Goal: Task Accomplishment & Management: Use online tool/utility

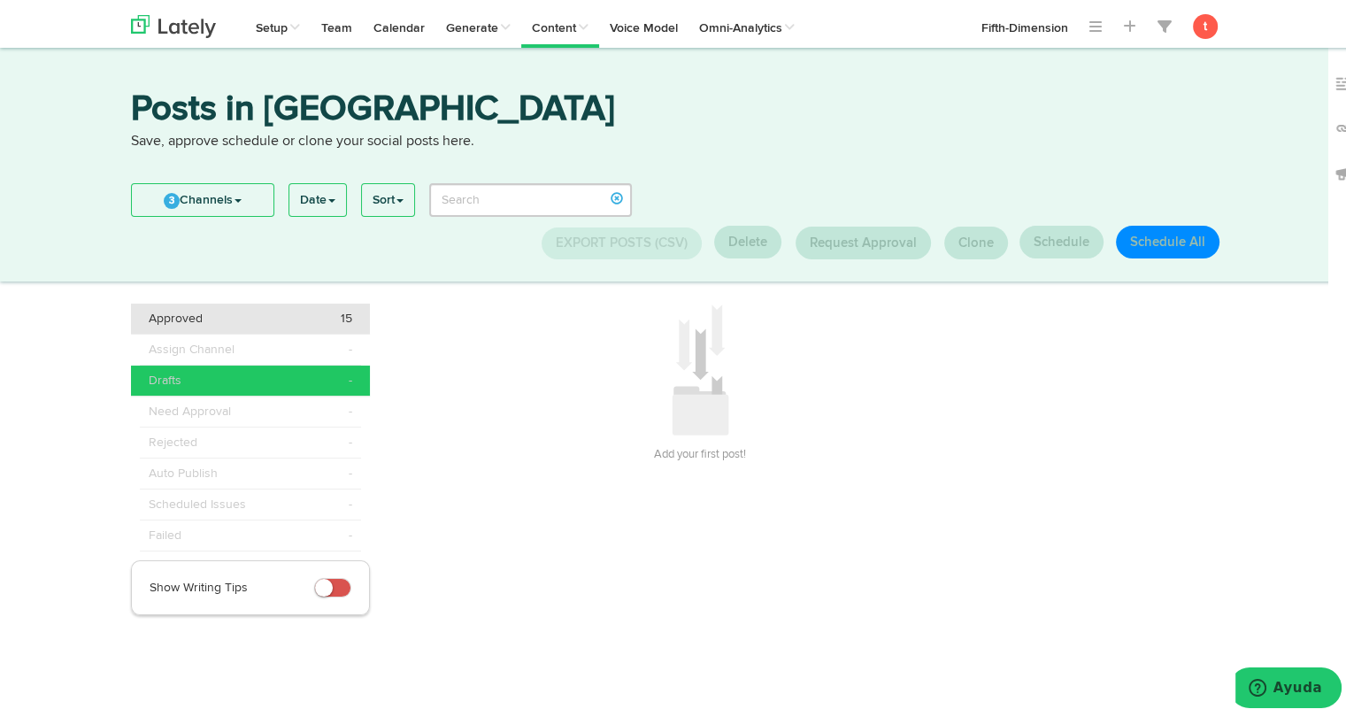
click at [317, 321] on div "Approved 15" at bounding box center [251, 315] width 204 height 18
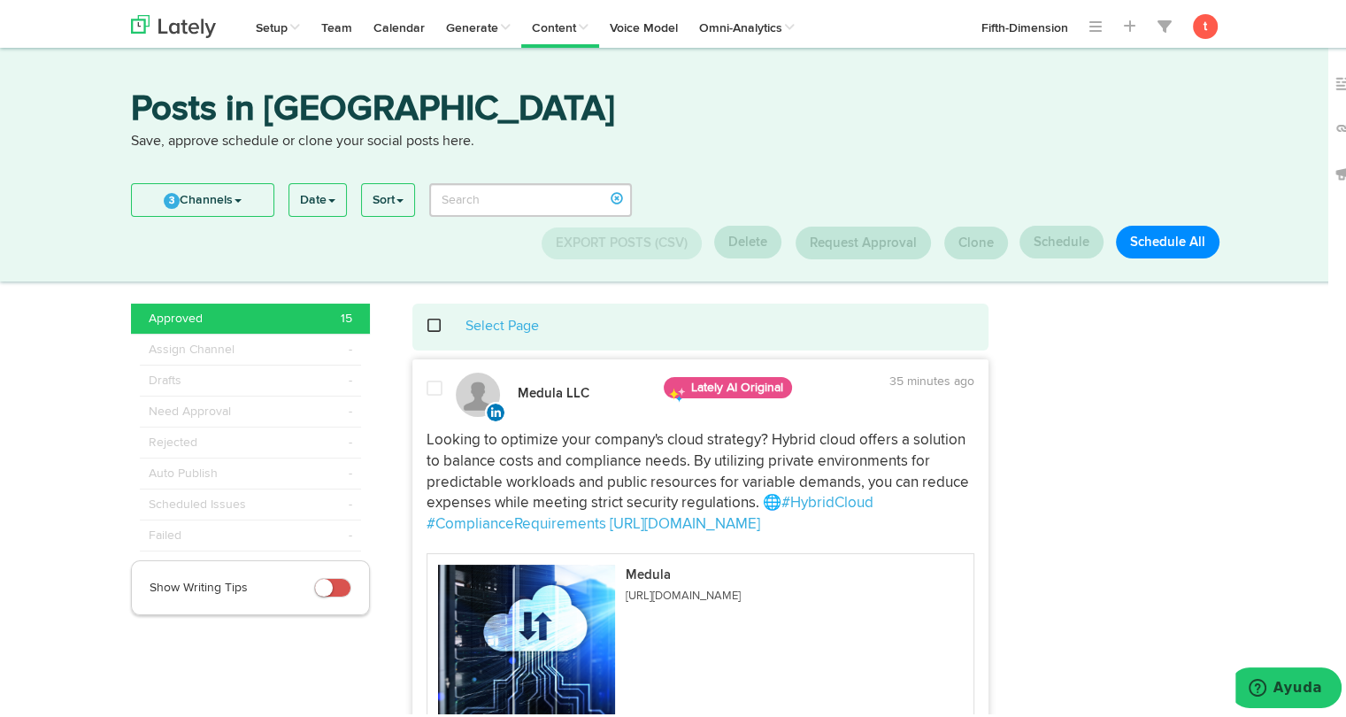
click at [426, 323] on span at bounding box center [444, 322] width 36 height 1
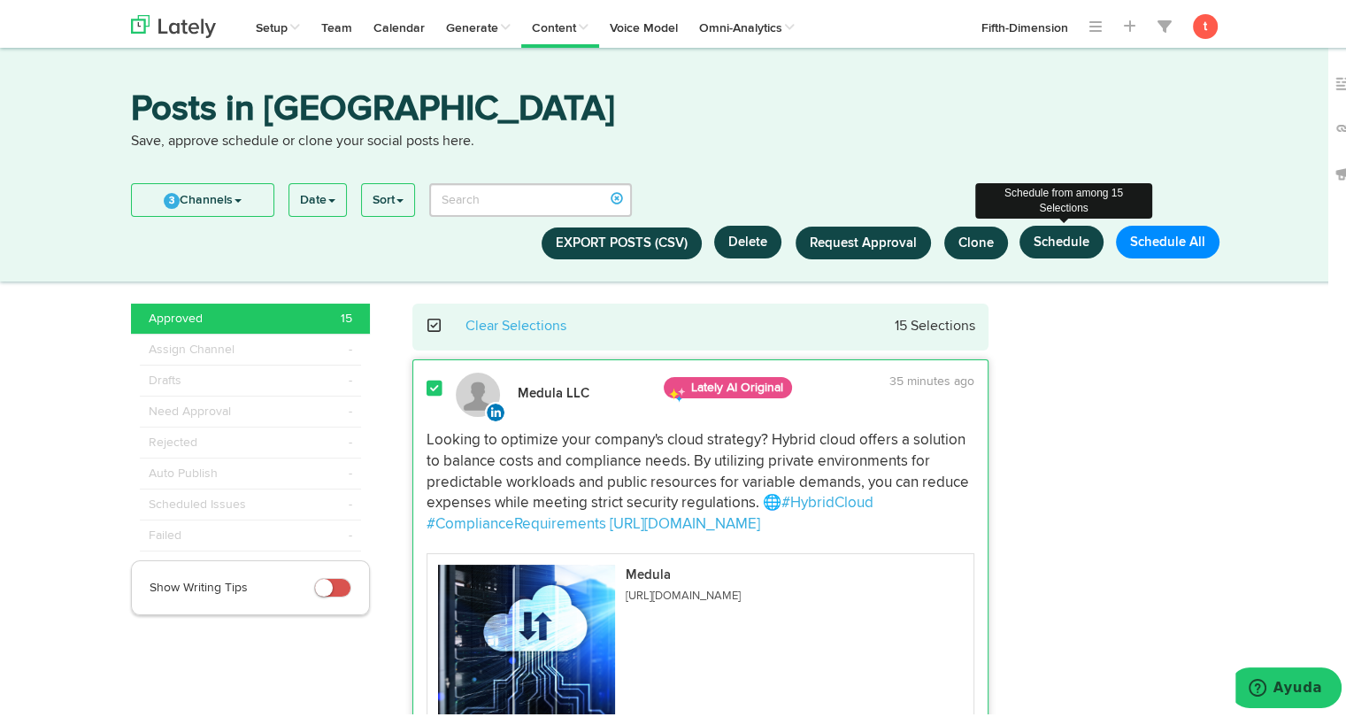
click at [1067, 234] on button "Schedule" at bounding box center [1062, 238] width 84 height 33
select select "11"
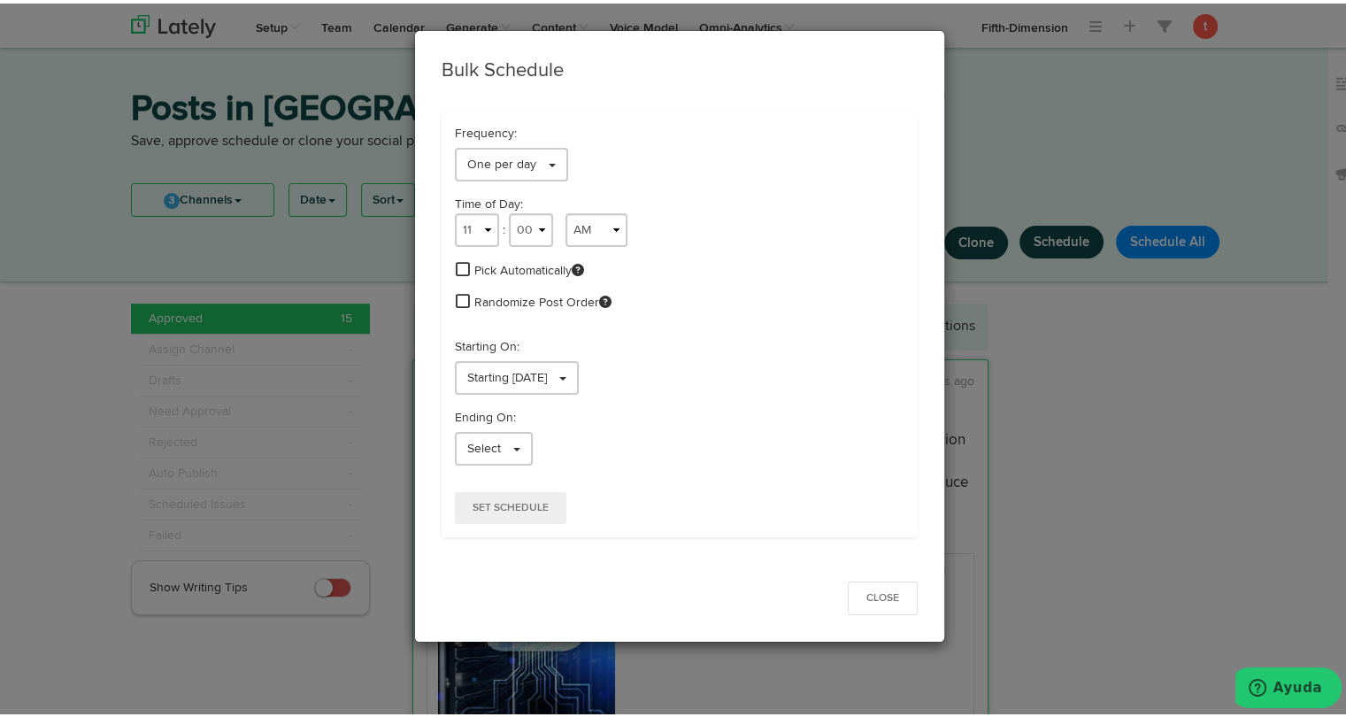
click at [460, 273] on span at bounding box center [463, 266] width 14 height 16
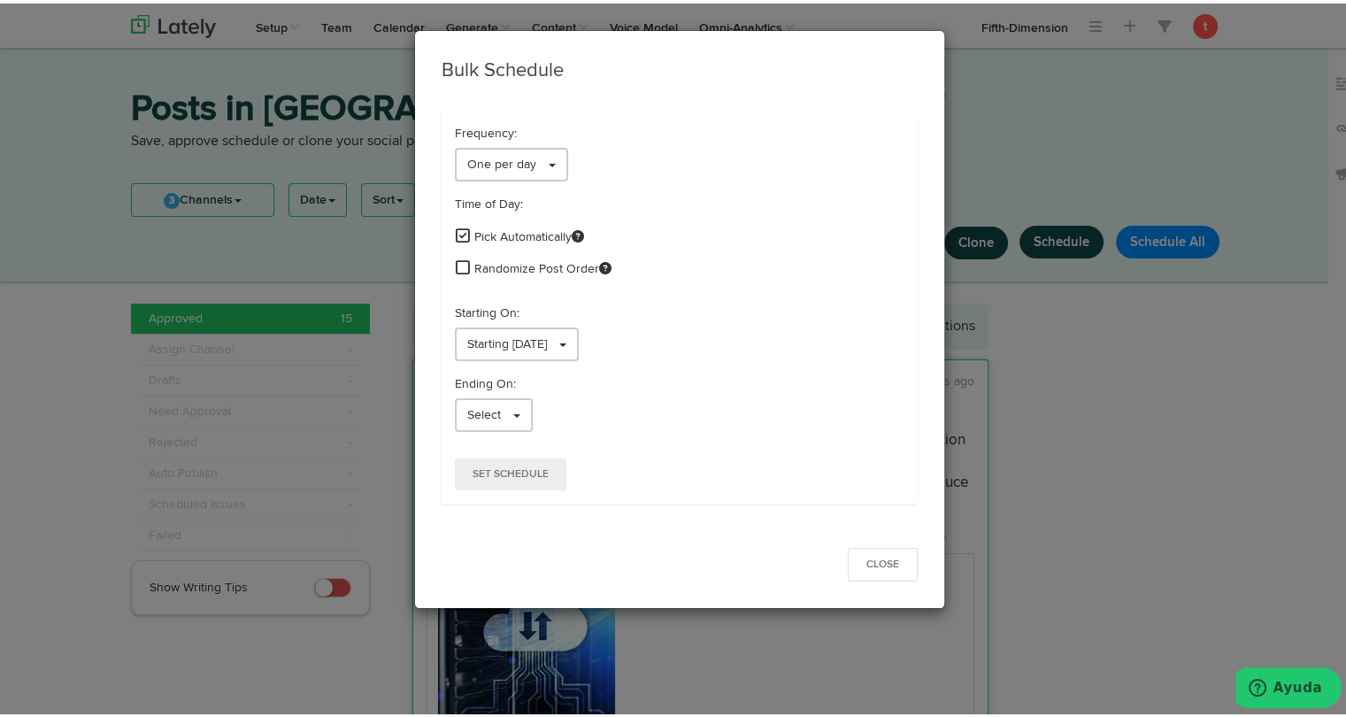
click at [456, 268] on span at bounding box center [463, 264] width 14 height 16
click at [467, 336] on span "Starting [DATE]" at bounding box center [507, 341] width 80 height 12
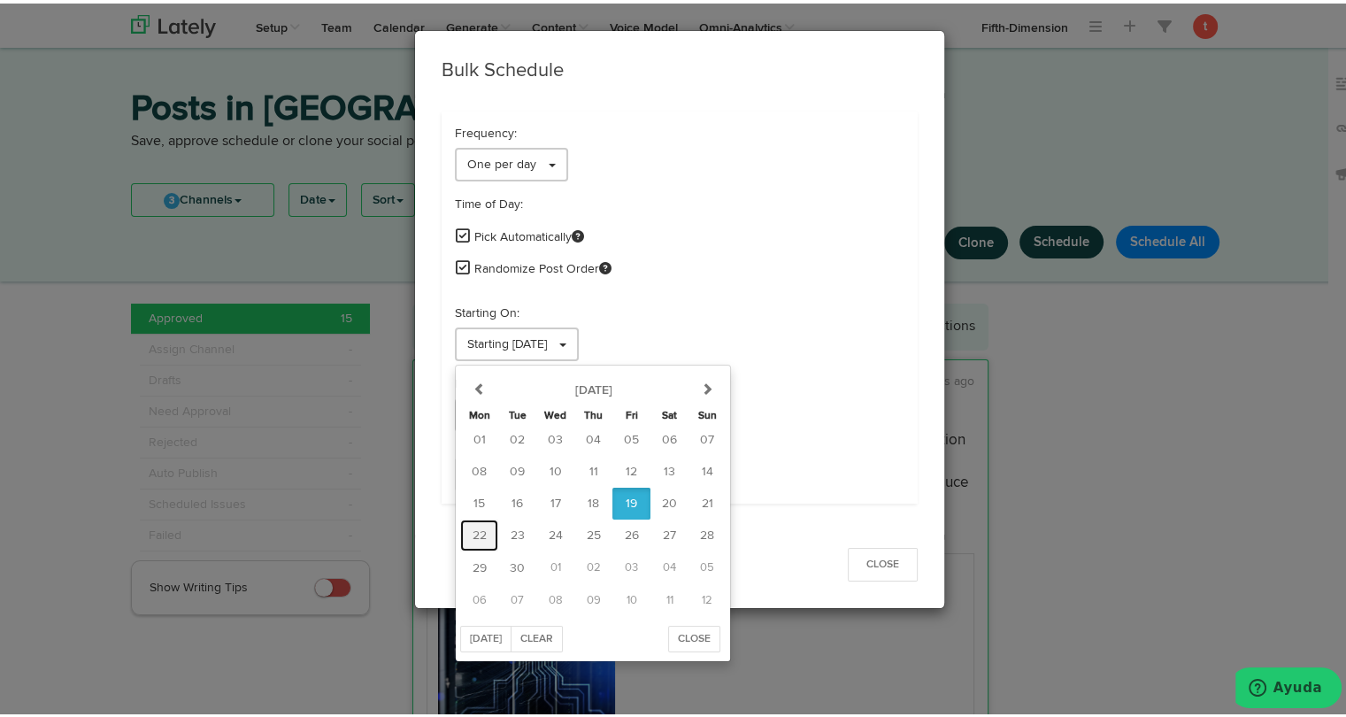
click at [477, 532] on span "22" at bounding box center [480, 532] width 14 height 12
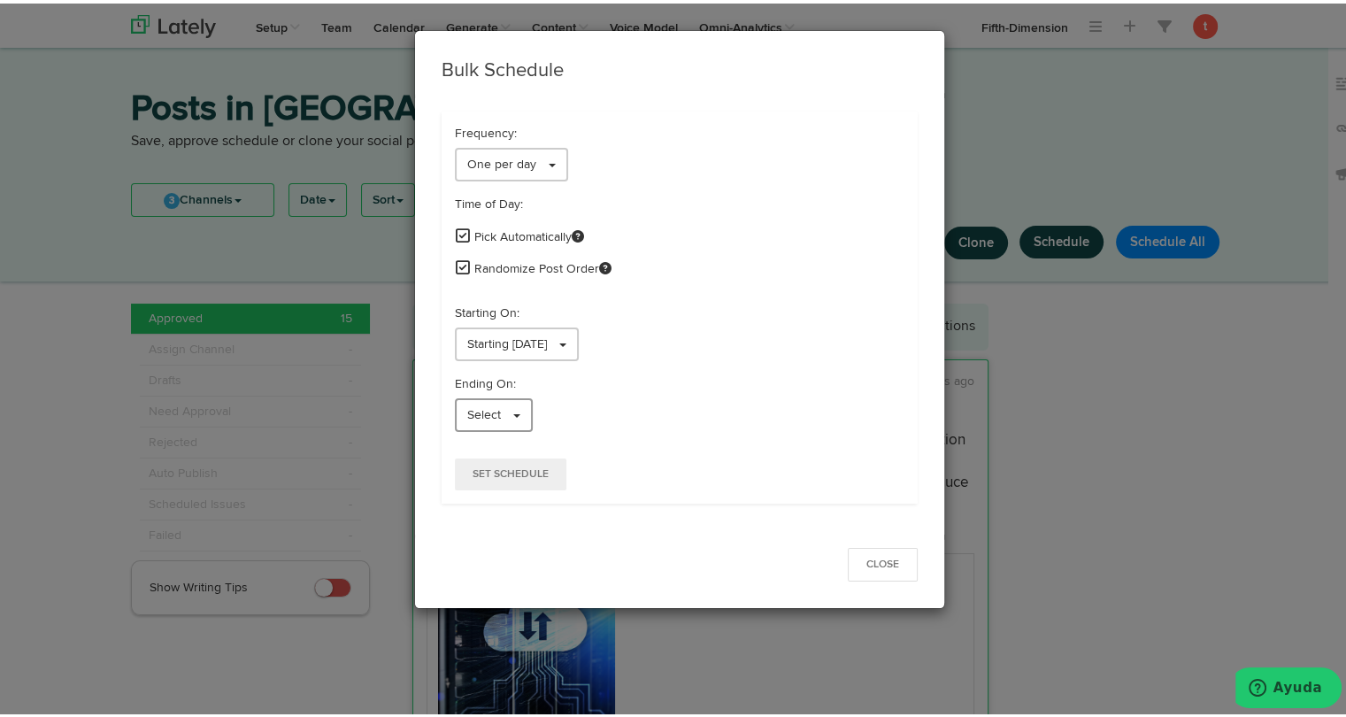
click at [490, 396] on link "Select" at bounding box center [494, 412] width 78 height 34
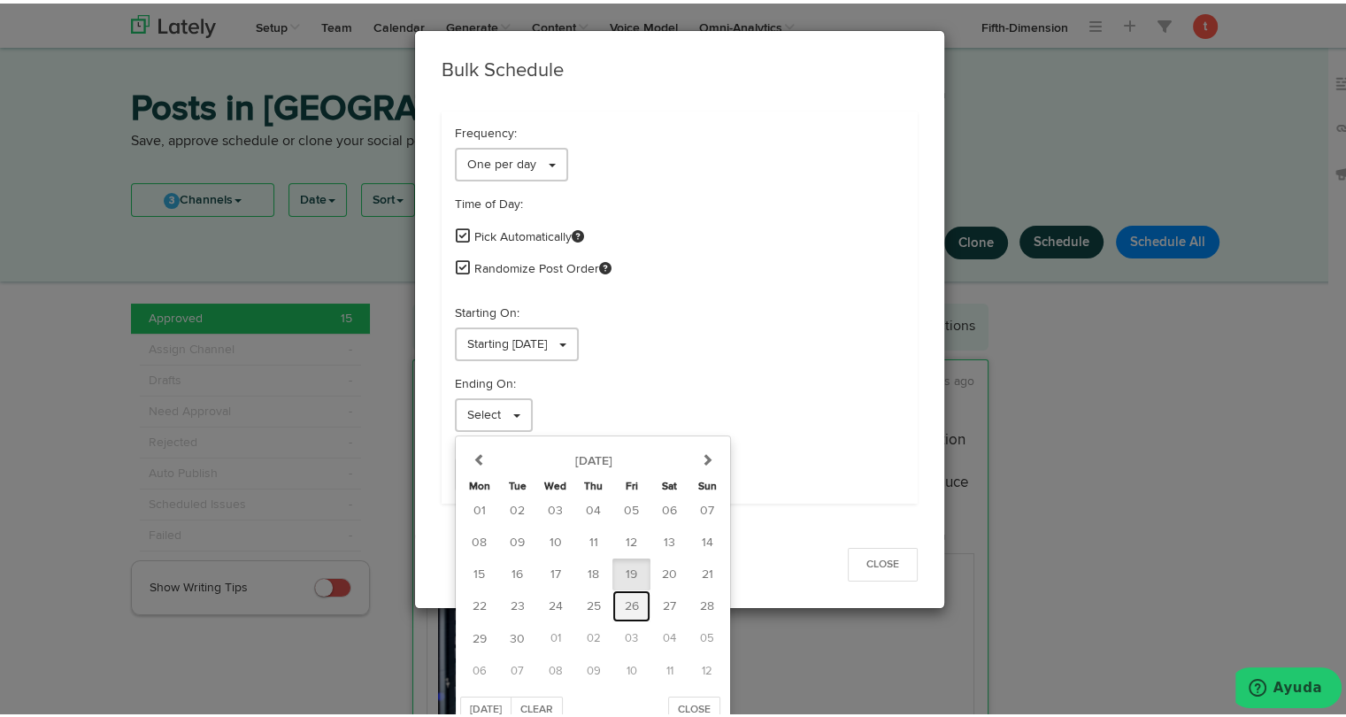
click at [625, 600] on span "26" at bounding box center [632, 603] width 14 height 12
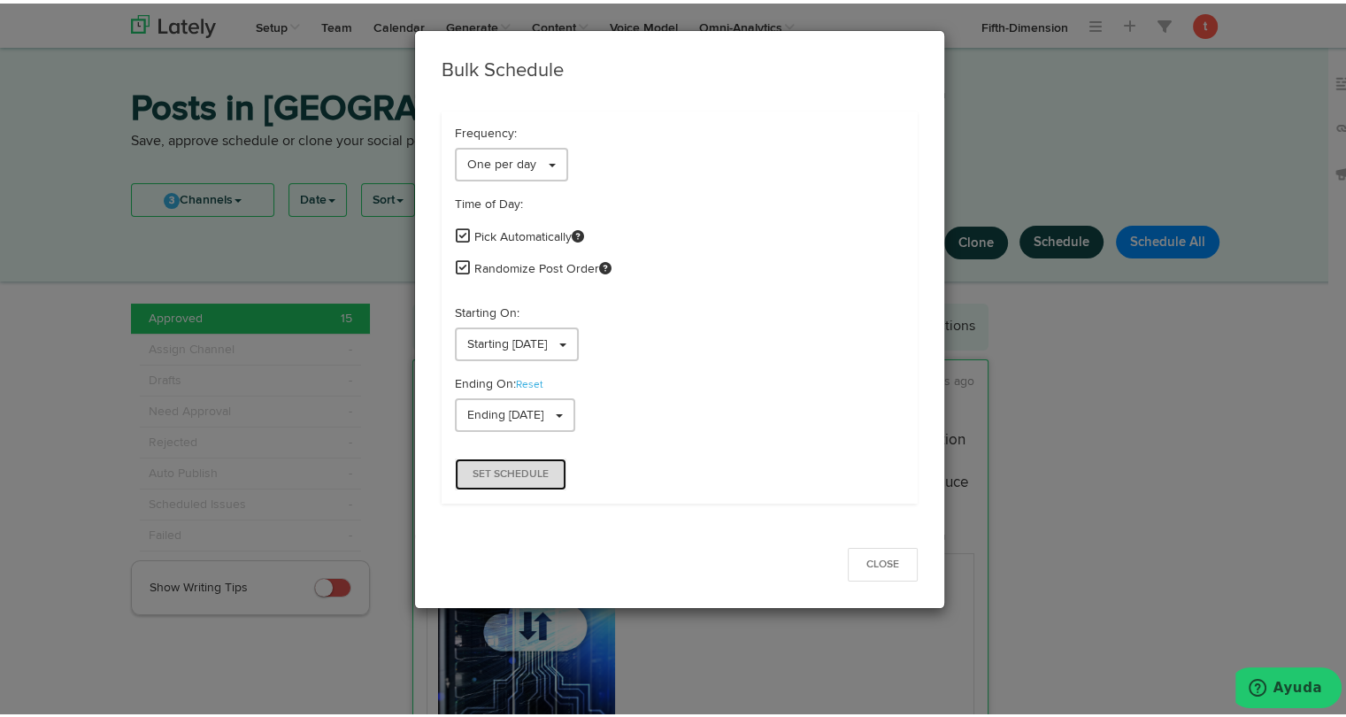
click at [533, 471] on span "Set Schedule" at bounding box center [511, 471] width 76 height 11
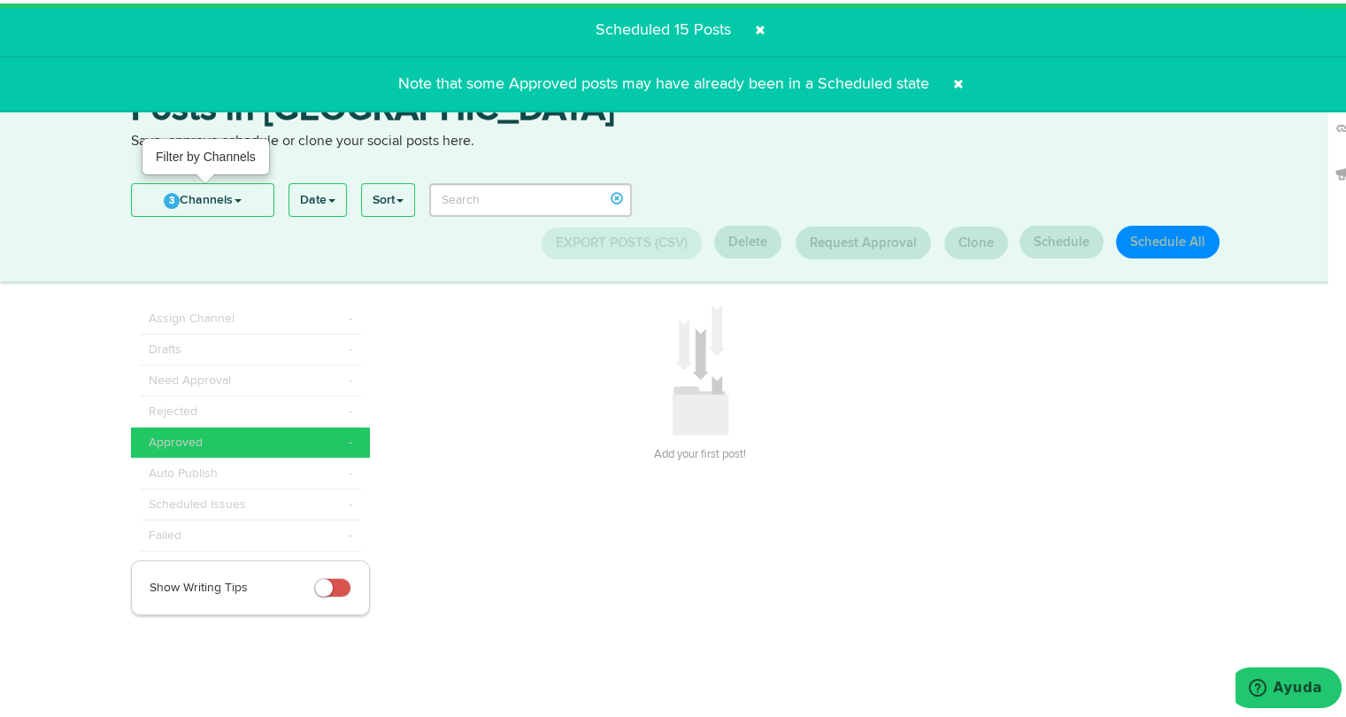
click at [177, 182] on link "3 Channels" at bounding box center [203, 197] width 142 height 32
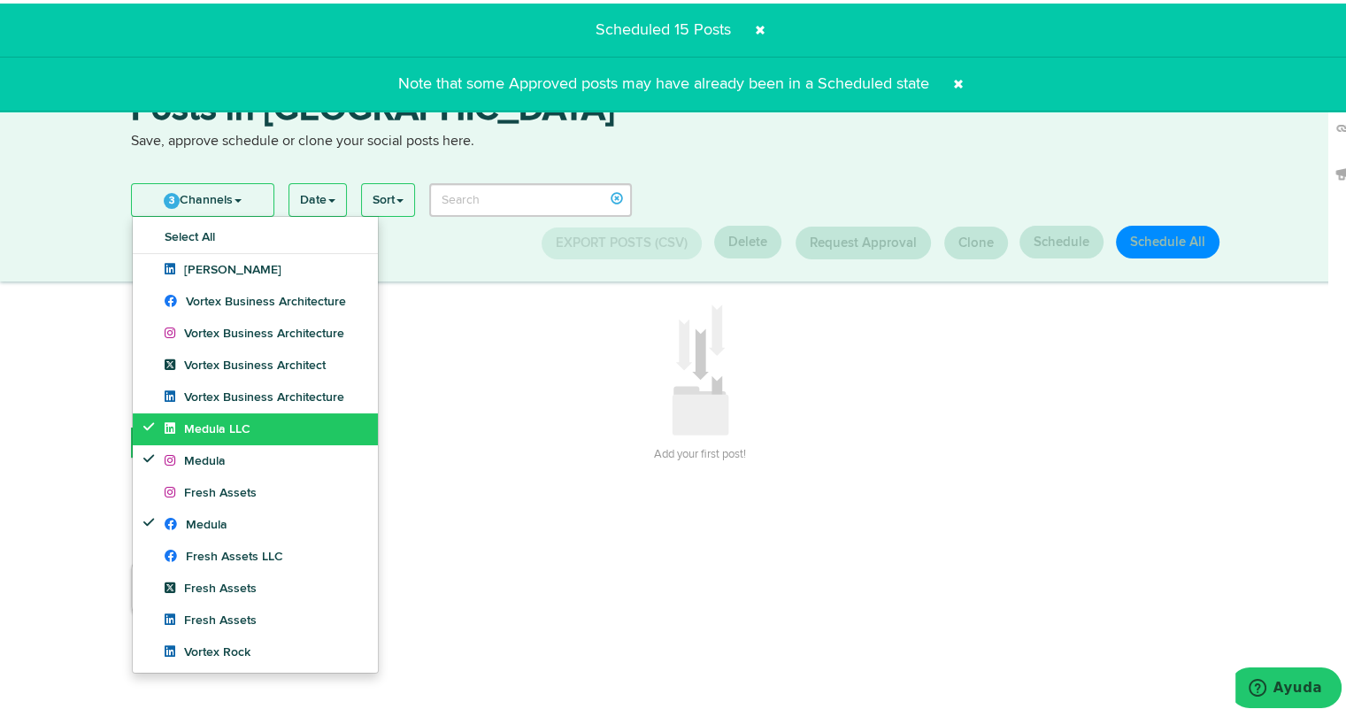
click at [228, 433] on link "Medula LLC" at bounding box center [255, 426] width 245 height 32
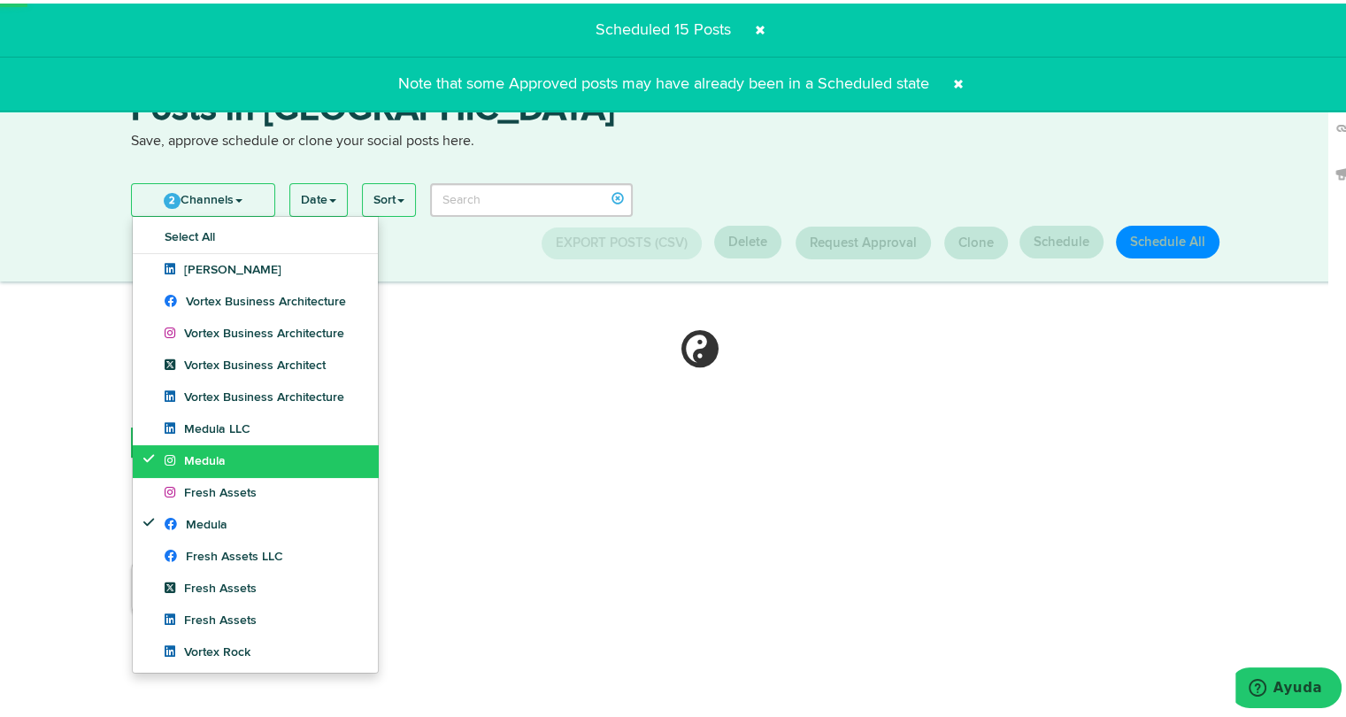
click at [216, 466] on link "Medula" at bounding box center [255, 458] width 245 height 32
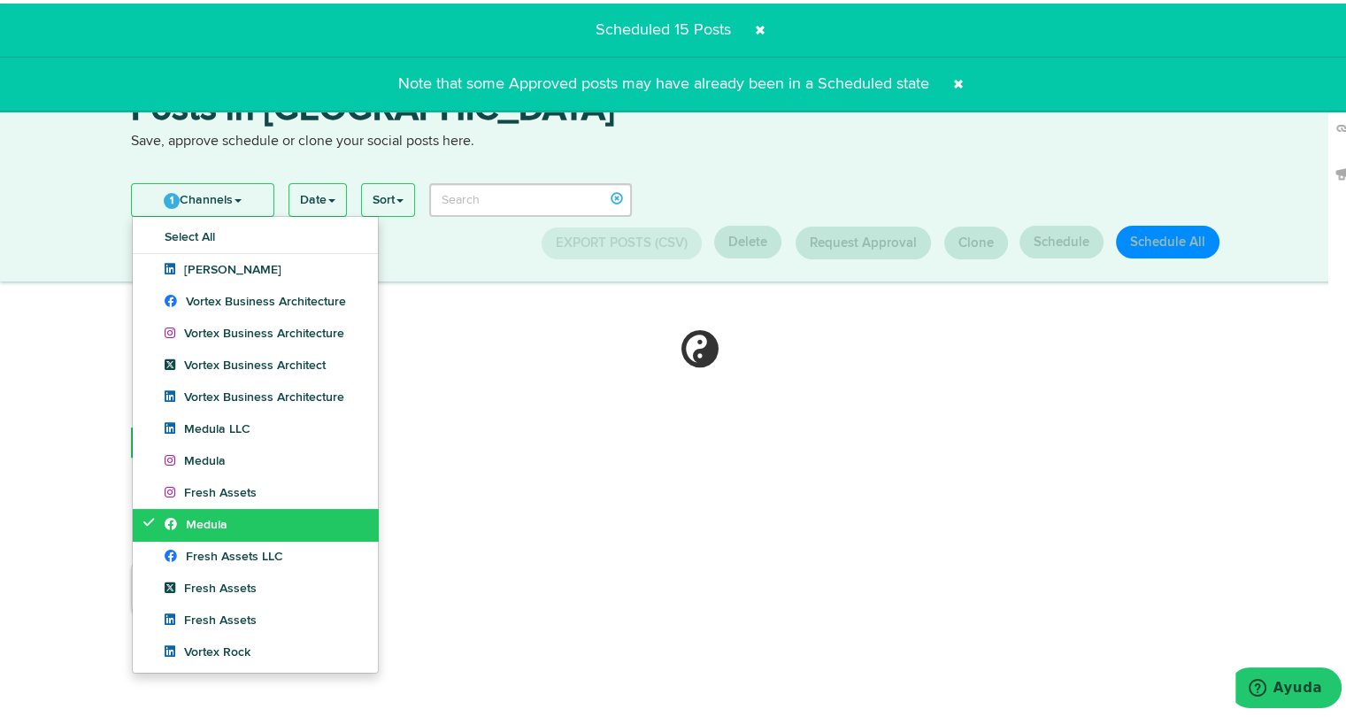
click at [196, 532] on link "Medula" at bounding box center [255, 521] width 245 height 32
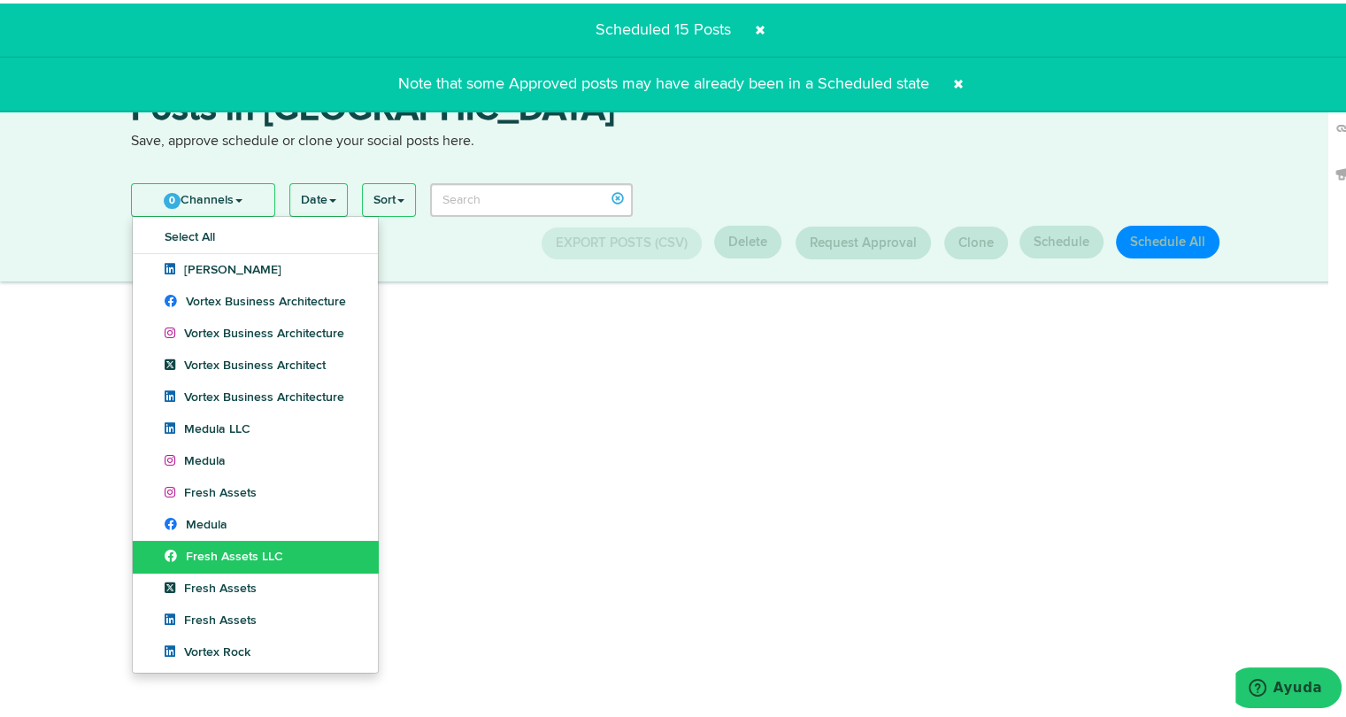
click at [192, 552] on span "Fresh Assets LLC" at bounding box center [224, 553] width 119 height 12
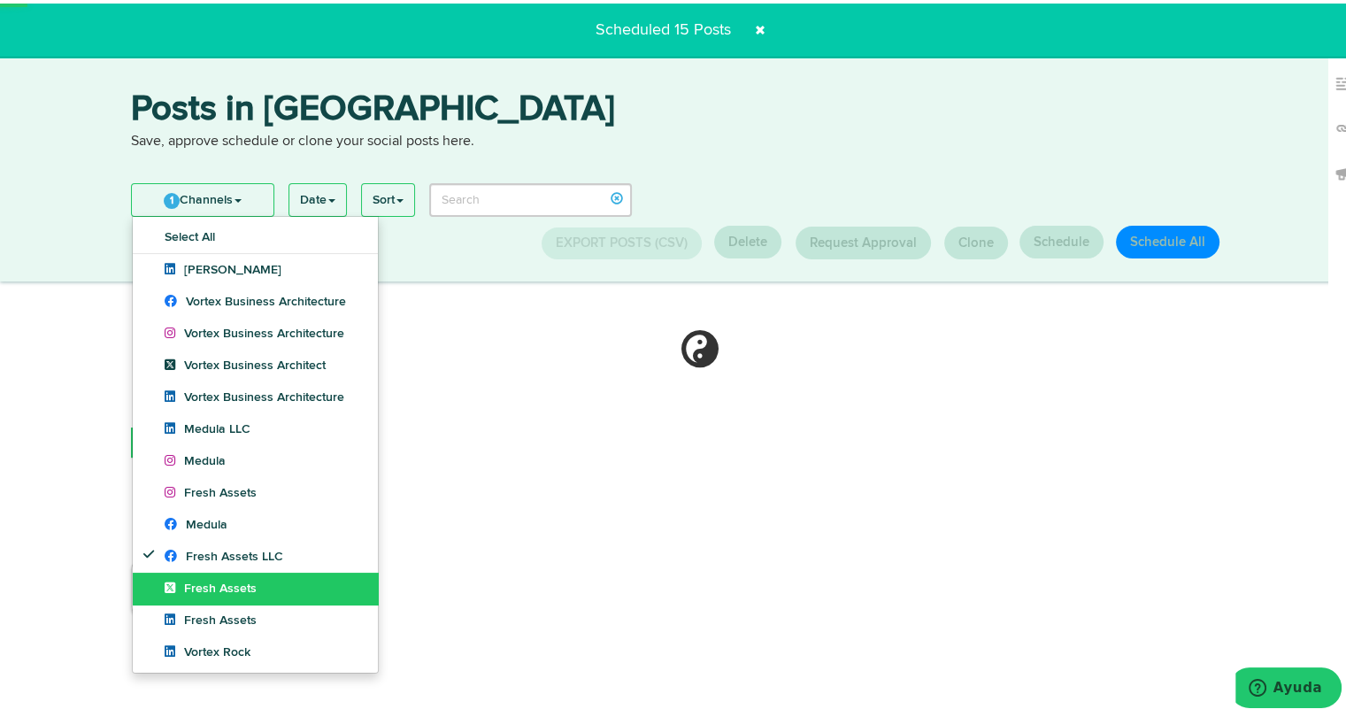
click at [190, 574] on link "Fresh Assets" at bounding box center [255, 585] width 245 height 32
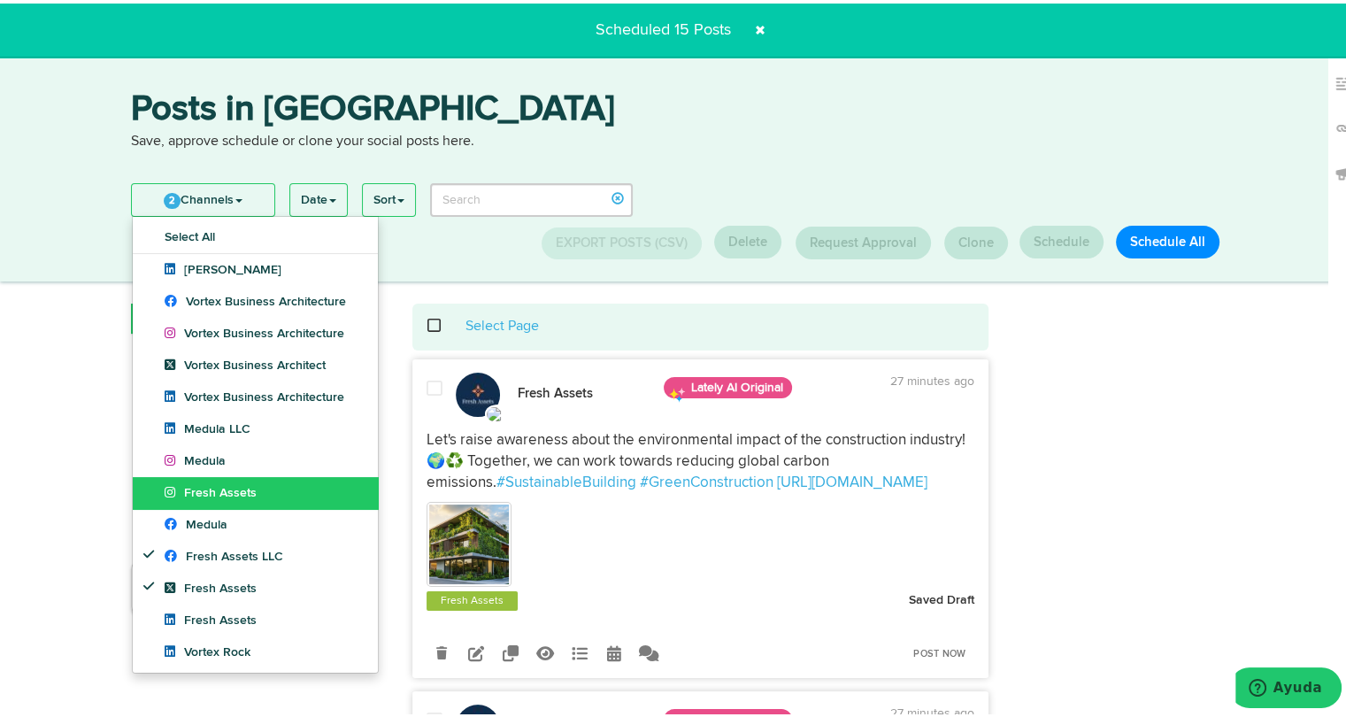
click at [218, 486] on span "Fresh Assets" at bounding box center [211, 489] width 92 height 12
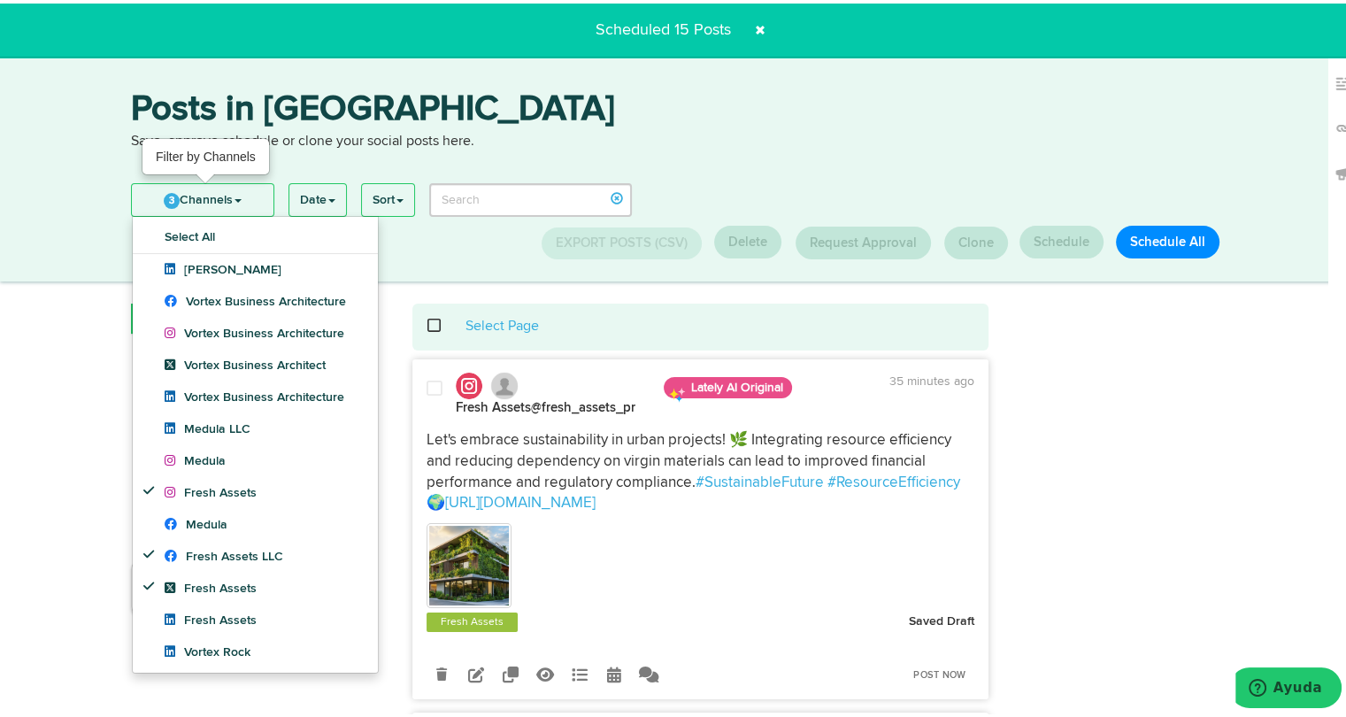
click at [233, 192] on link "3 Channels" at bounding box center [203, 197] width 142 height 32
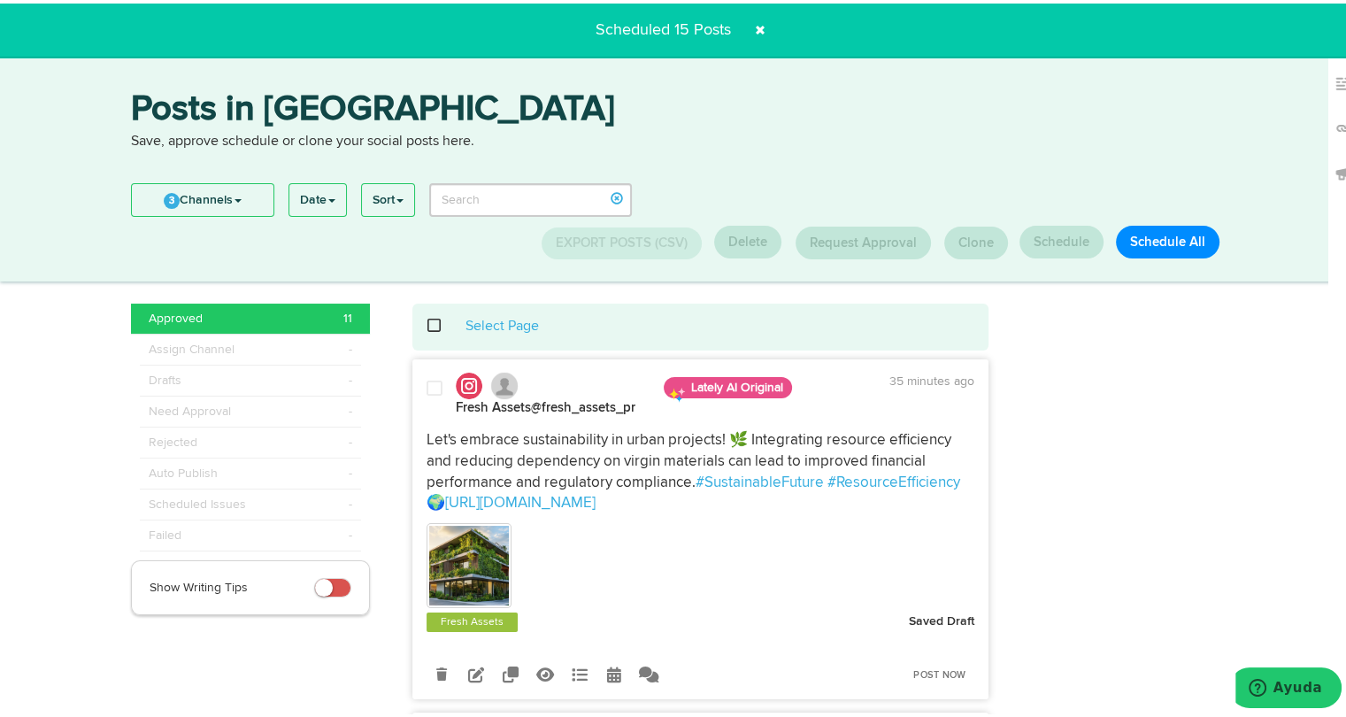
click at [426, 320] on div "Select Page" at bounding box center [701, 323] width 551 height 20
click at [428, 323] on span at bounding box center [444, 322] width 36 height 1
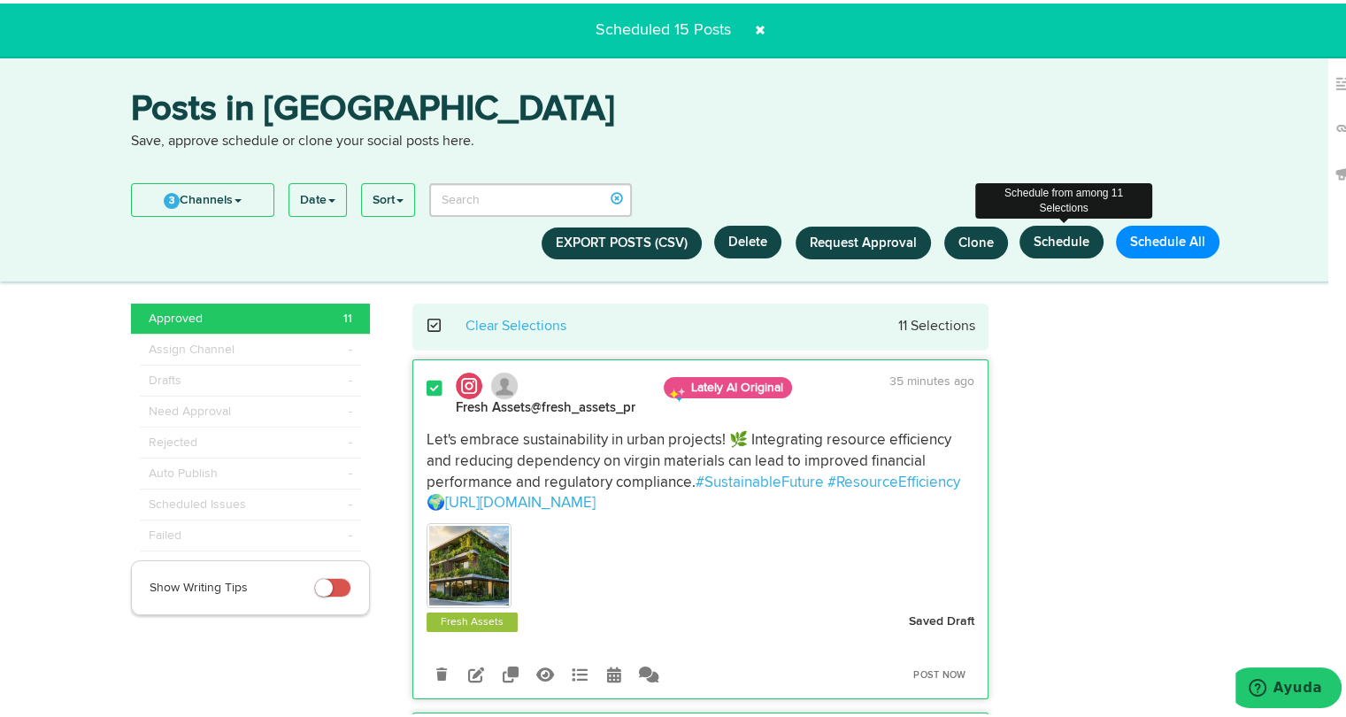
click at [1045, 230] on button "Schedule" at bounding box center [1062, 238] width 84 height 33
select select "11"
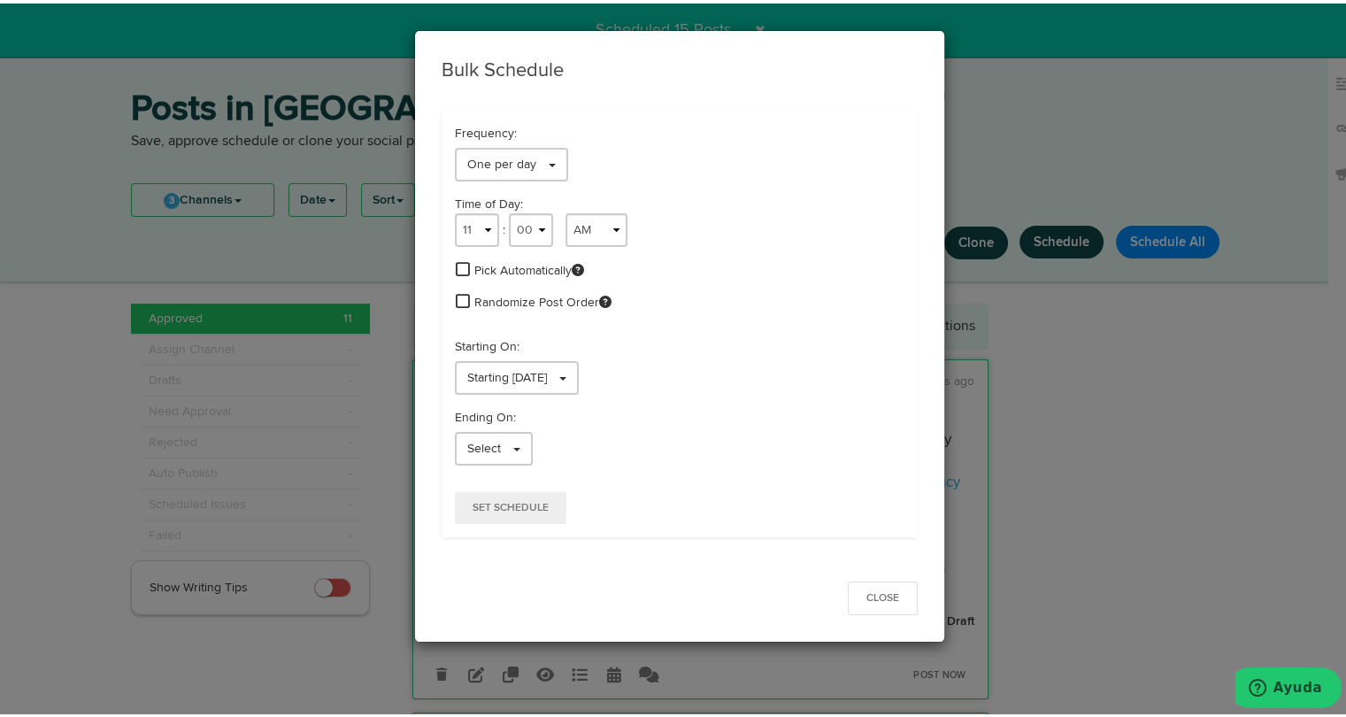
click at [456, 268] on span at bounding box center [463, 266] width 14 height 16
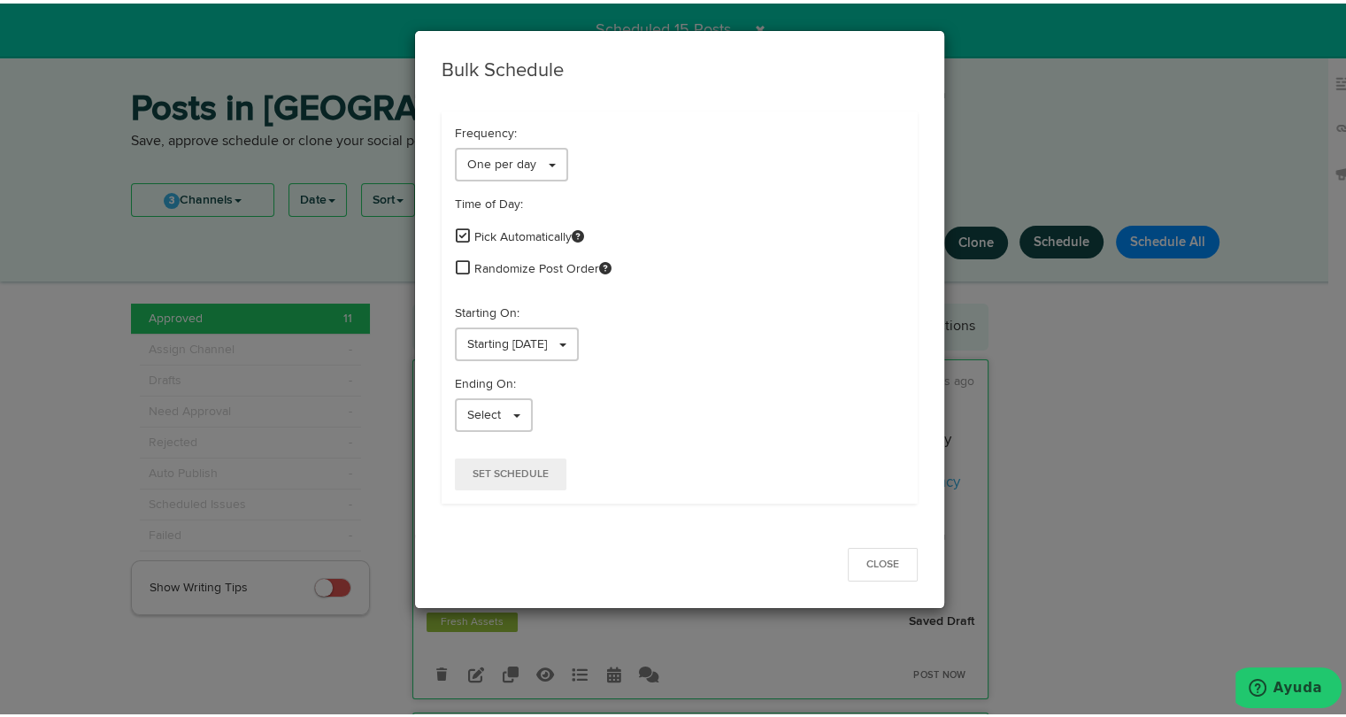
click at [457, 263] on span at bounding box center [463, 264] width 14 height 16
click at [487, 413] on span "Select" at bounding box center [484, 411] width 34 height 12
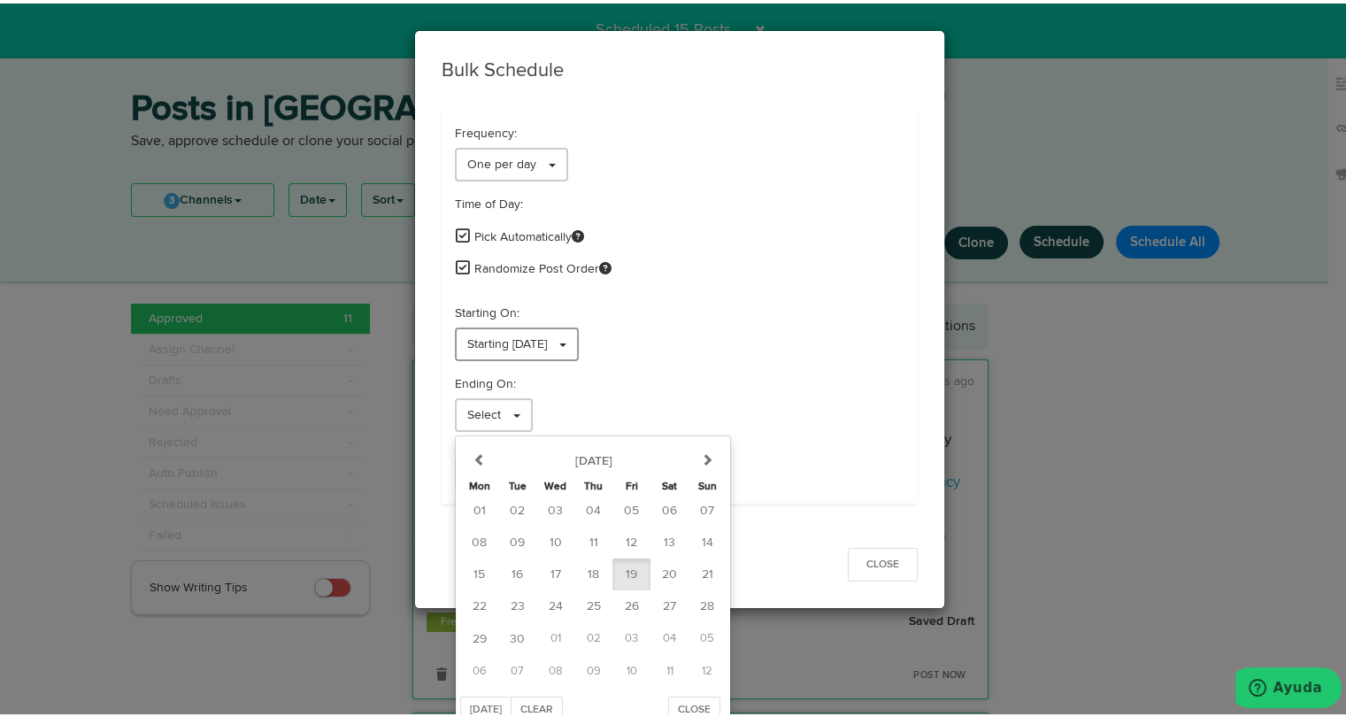
click at [555, 326] on link "Starting [DATE]" at bounding box center [517, 341] width 124 height 34
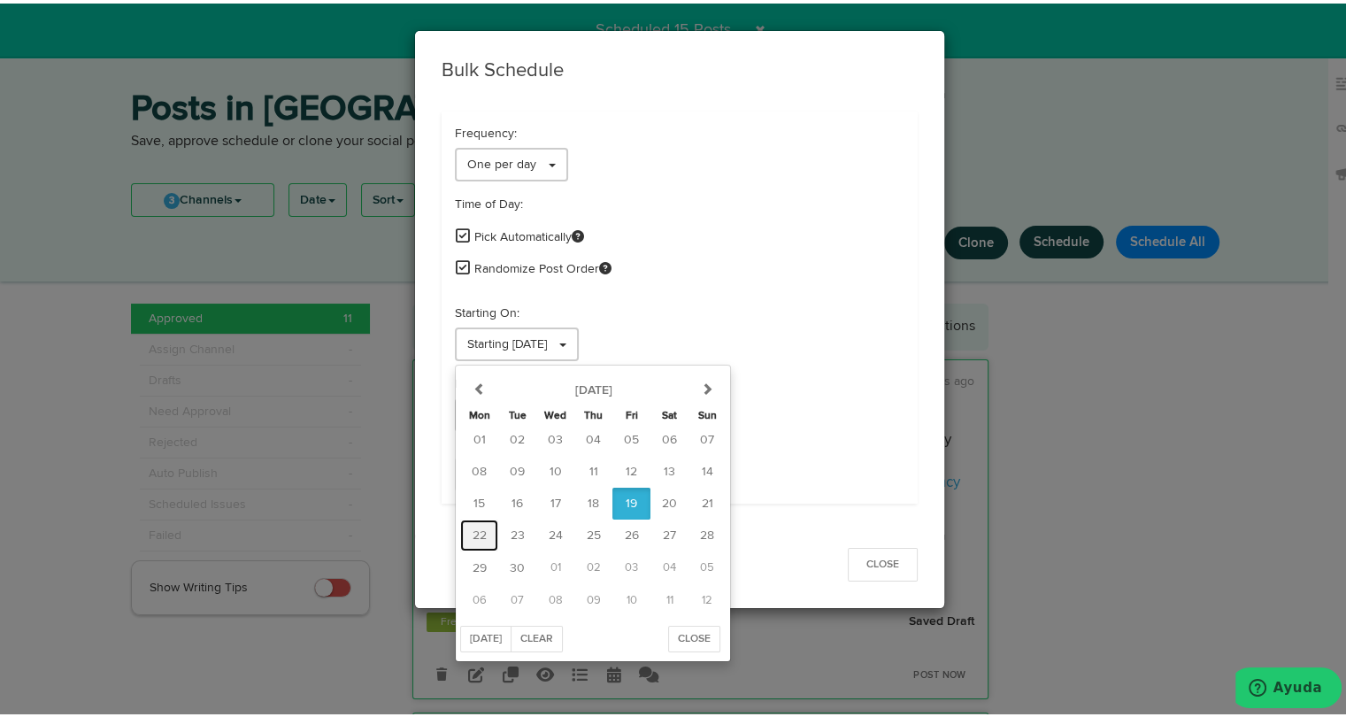
click at [473, 530] on span "22" at bounding box center [480, 532] width 14 height 12
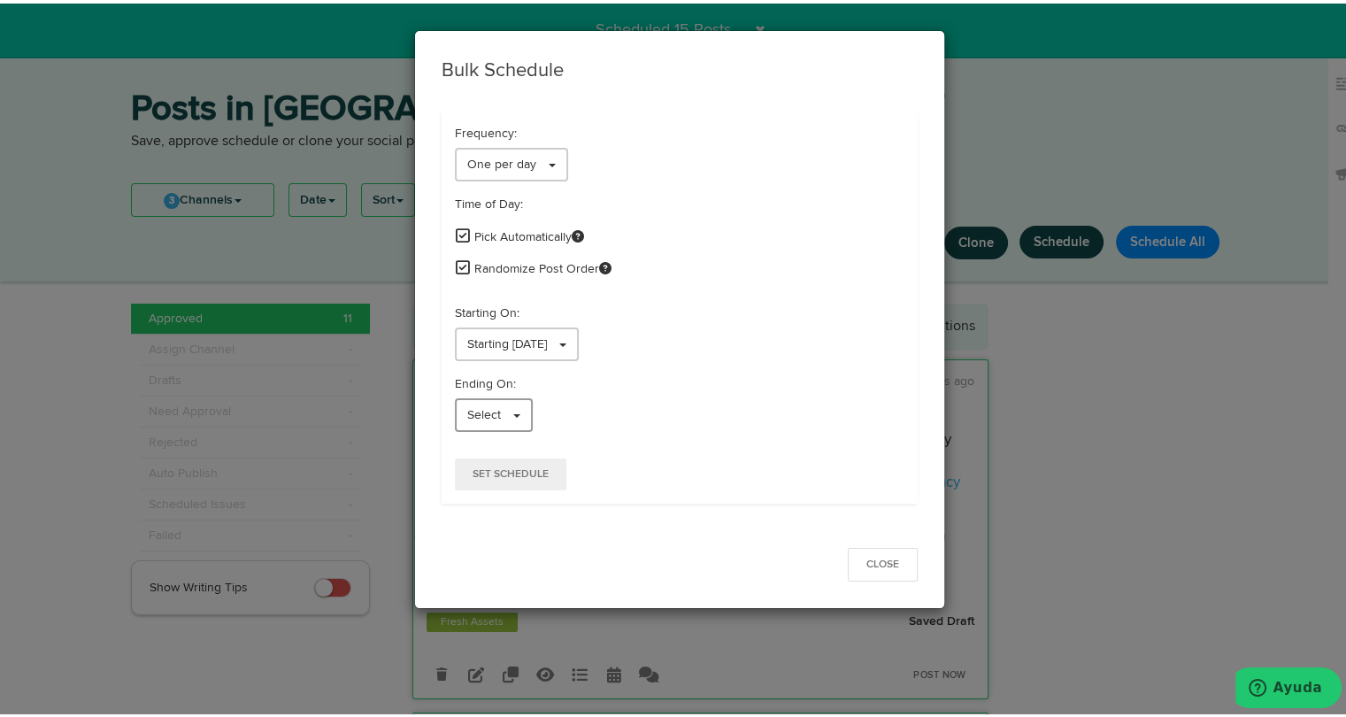
click at [490, 414] on span "Select" at bounding box center [484, 411] width 34 height 12
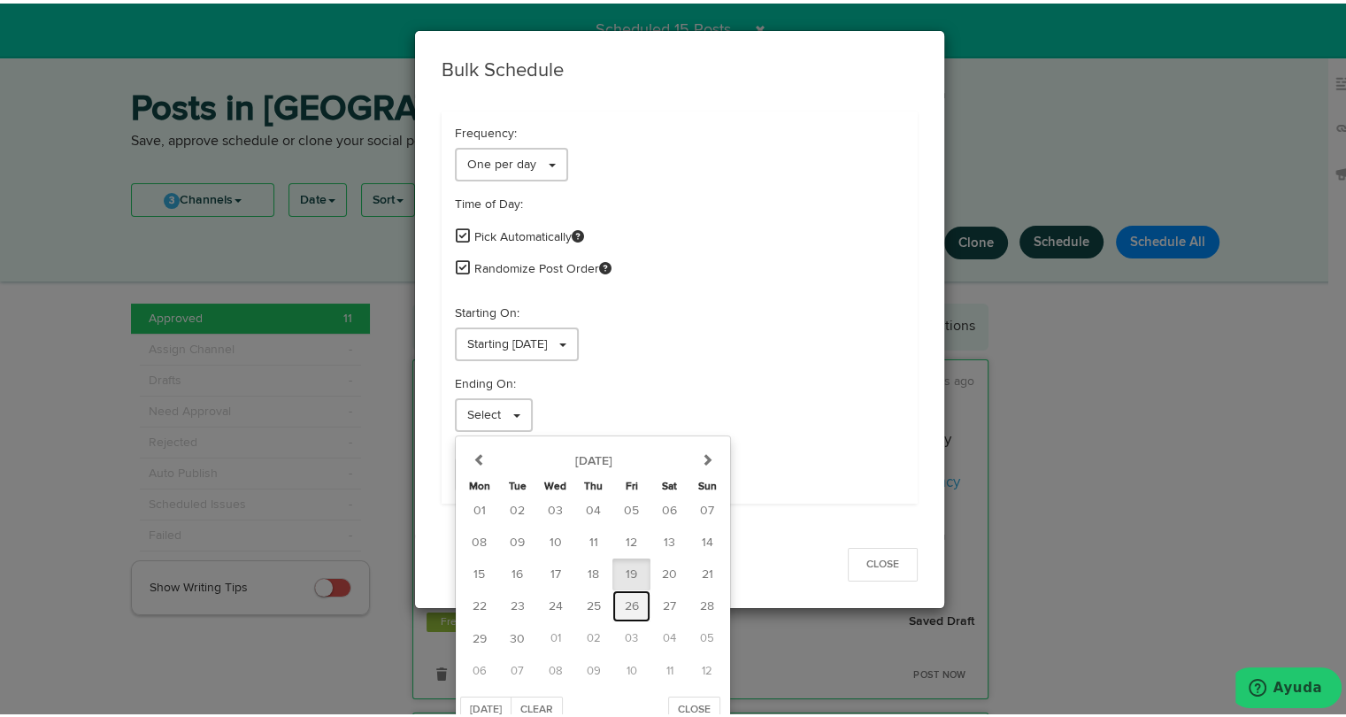
click at [625, 602] on span "26" at bounding box center [632, 603] width 14 height 12
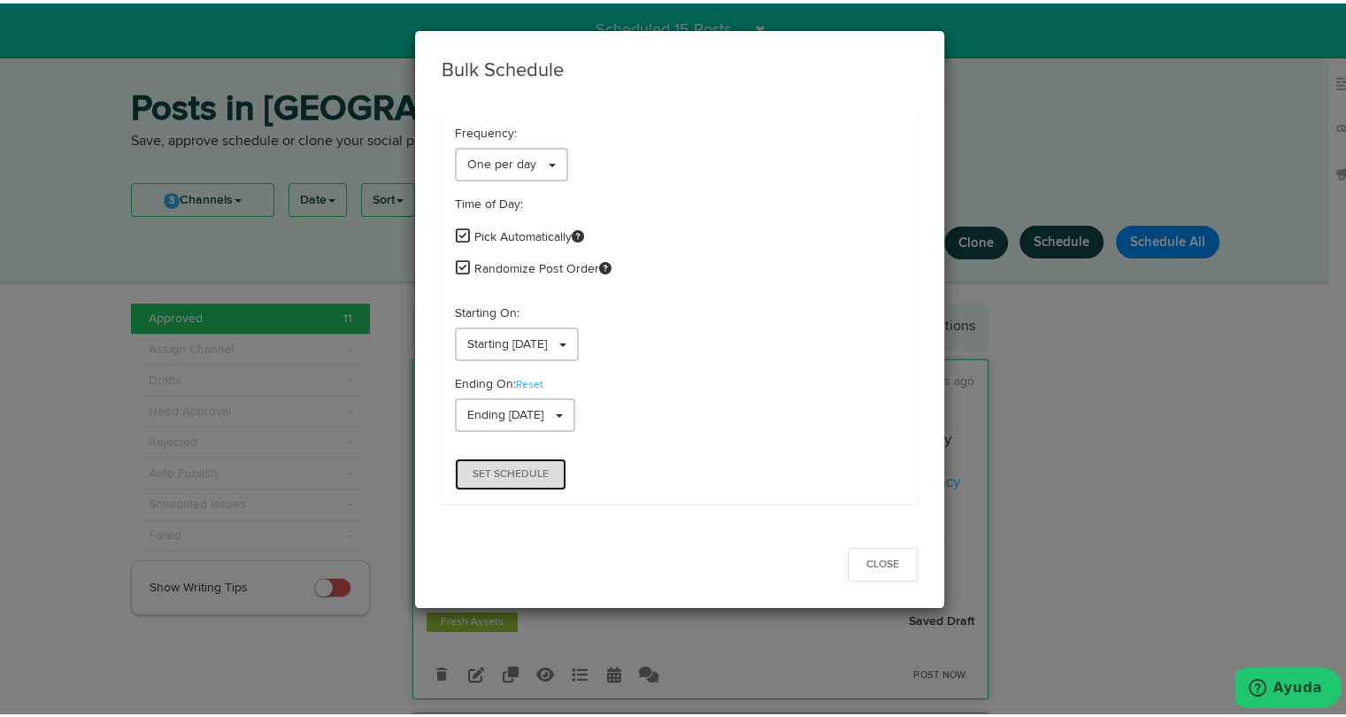
click at [528, 478] on button "Set Schedule" at bounding box center [511, 471] width 112 height 32
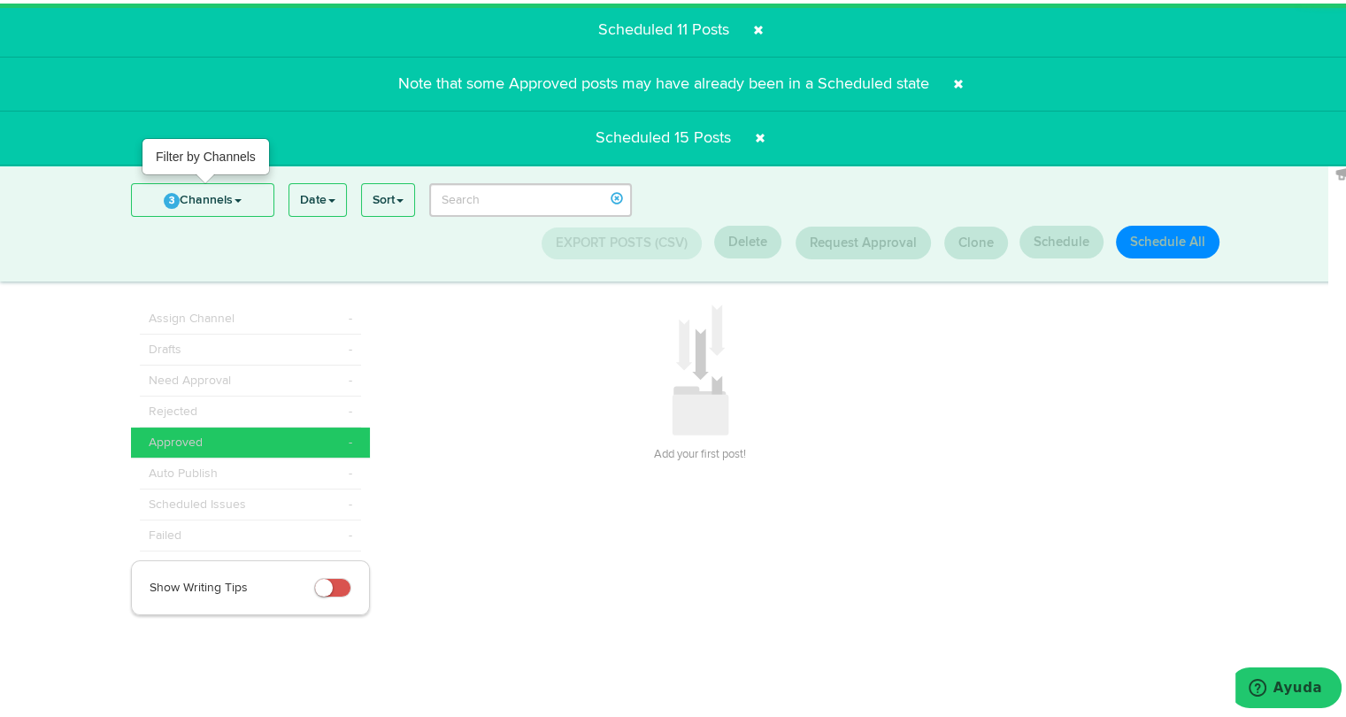
click at [221, 199] on link "3 Channels" at bounding box center [203, 197] width 142 height 32
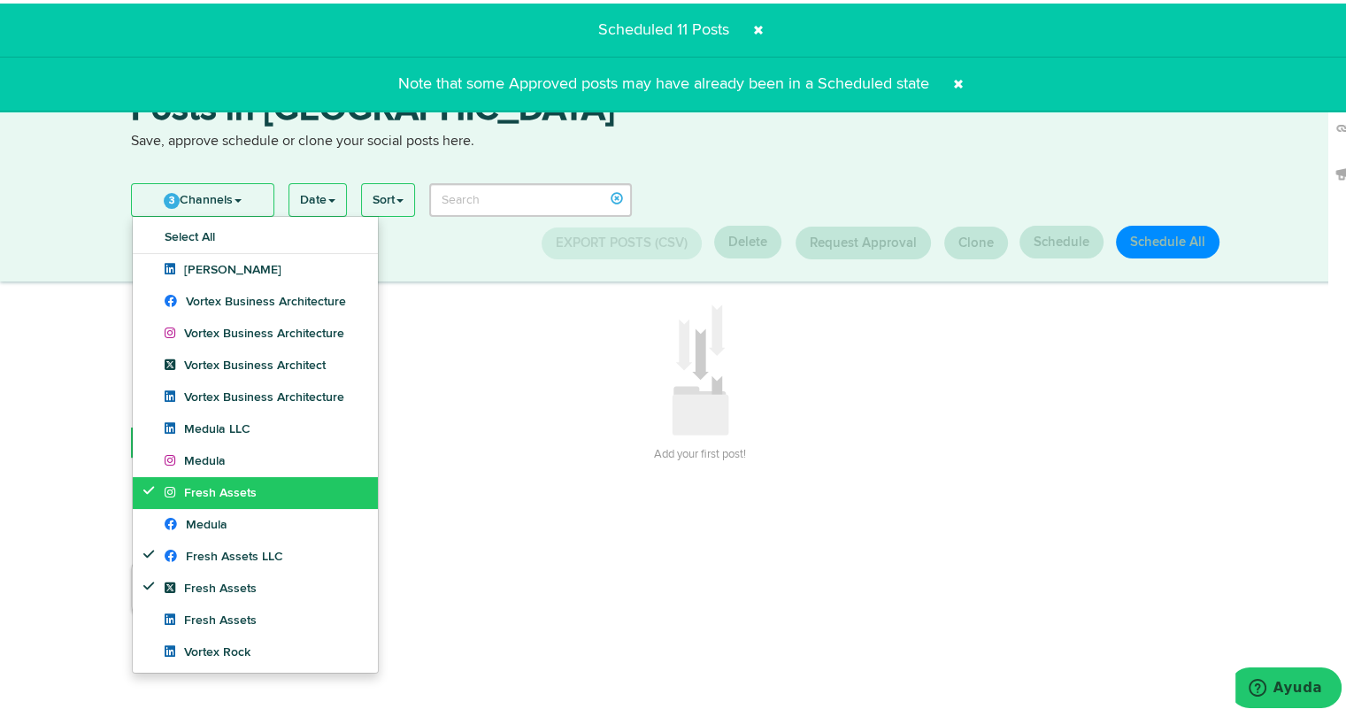
click at [183, 483] on span "Fresh Assets" at bounding box center [211, 489] width 92 height 12
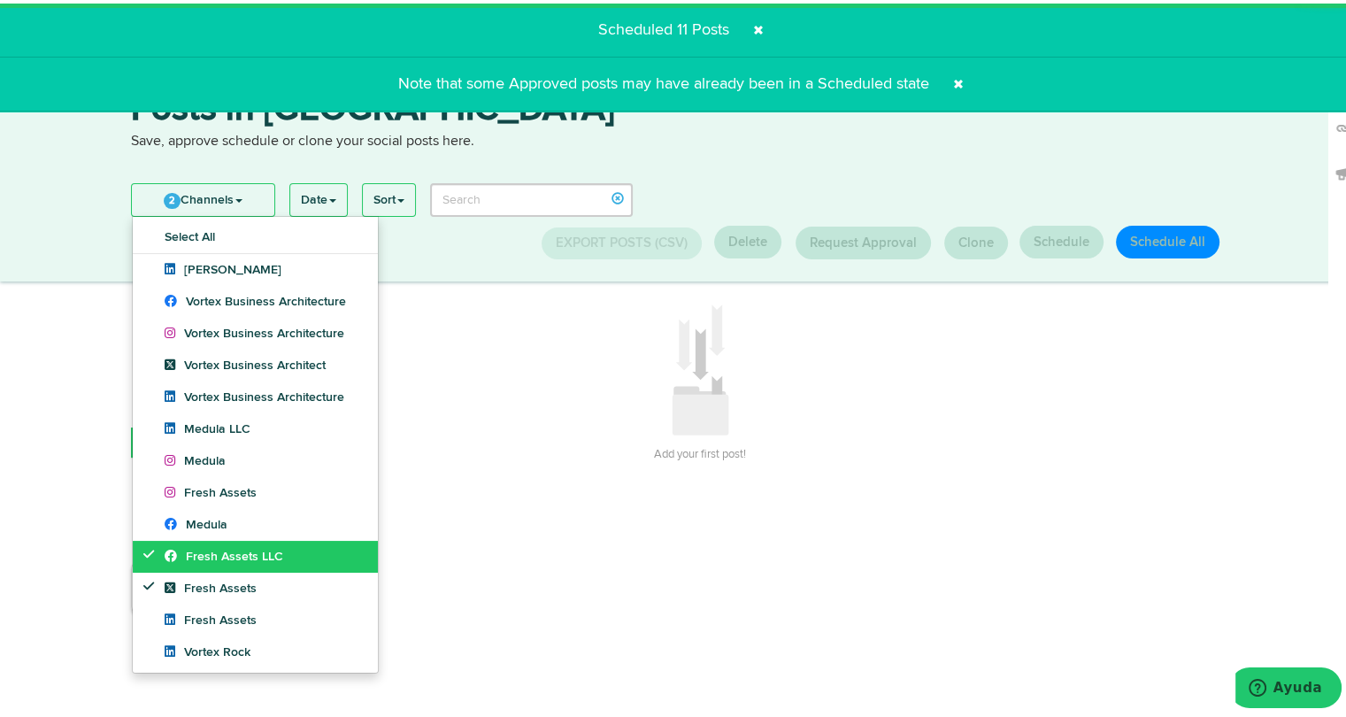
click at [173, 539] on link "Fresh Assets LLC" at bounding box center [255, 553] width 245 height 32
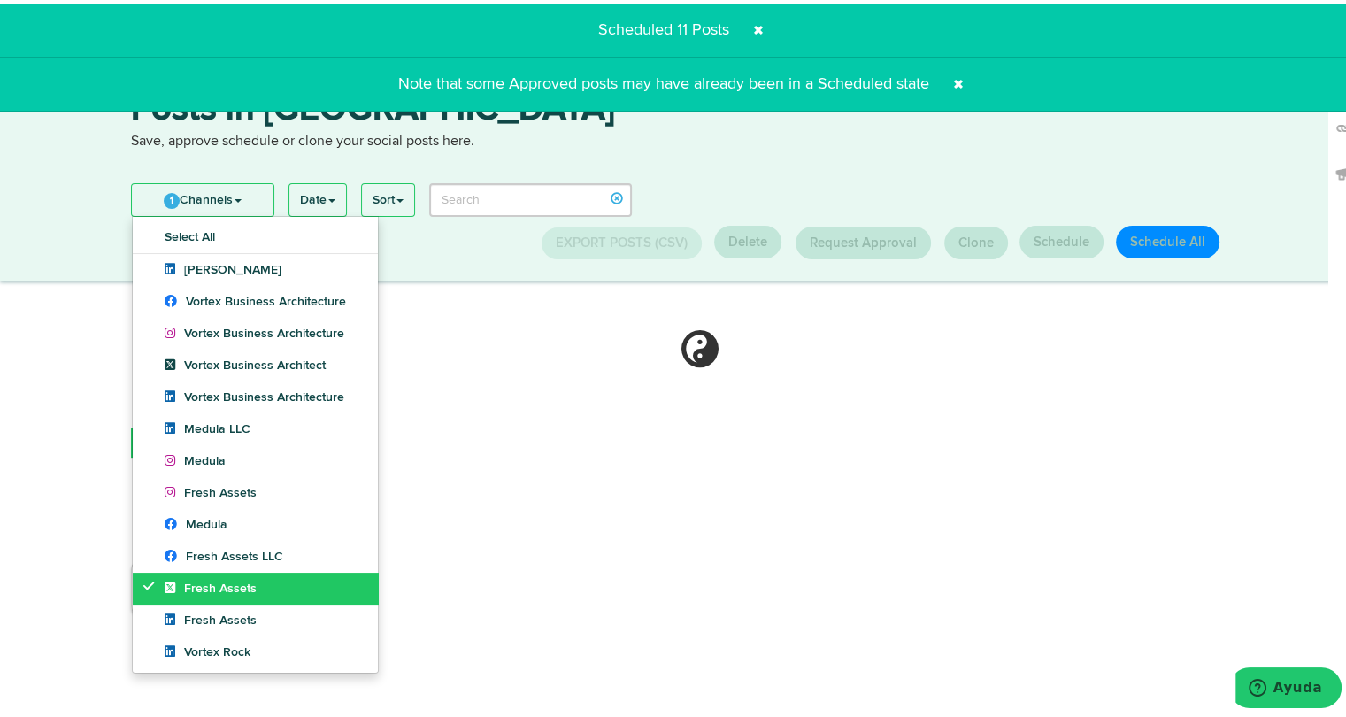
click at [165, 585] on icon at bounding box center [174, 584] width 19 height 12
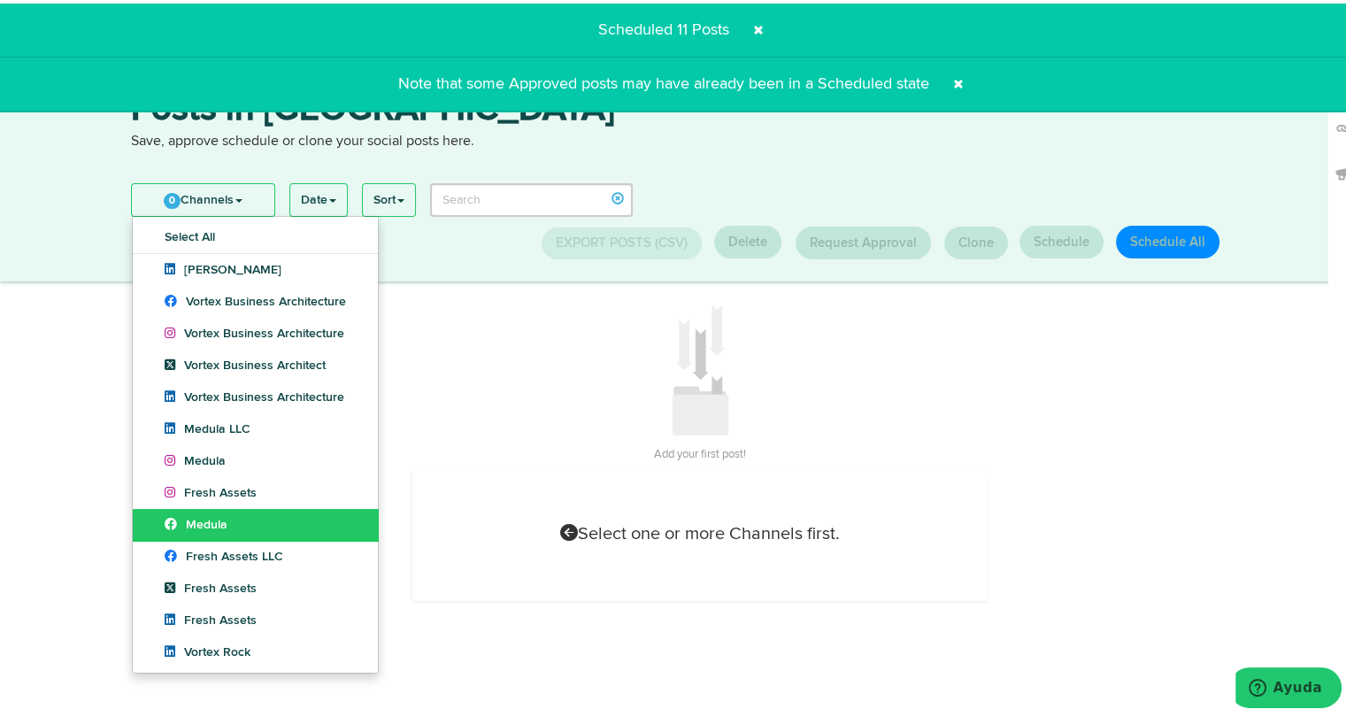
click at [197, 525] on span "Medula" at bounding box center [196, 521] width 63 height 12
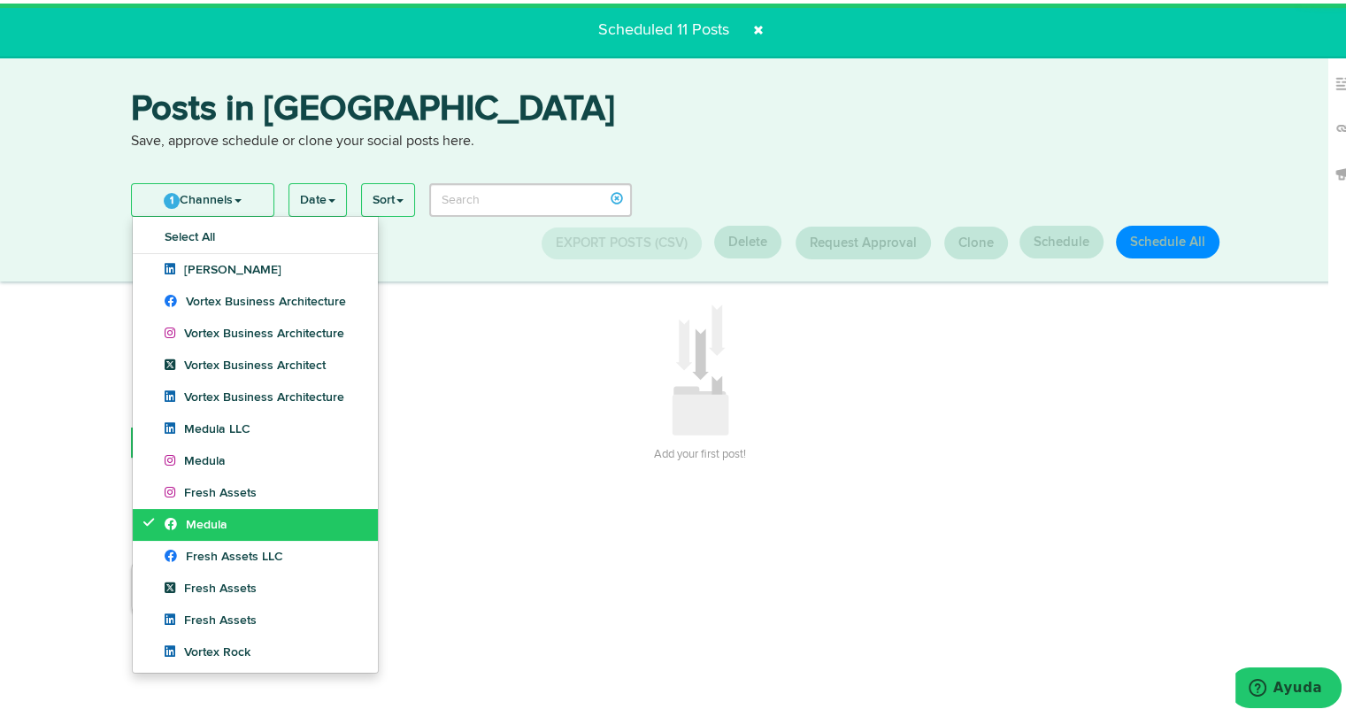
click at [197, 525] on span "Medula" at bounding box center [196, 521] width 63 height 12
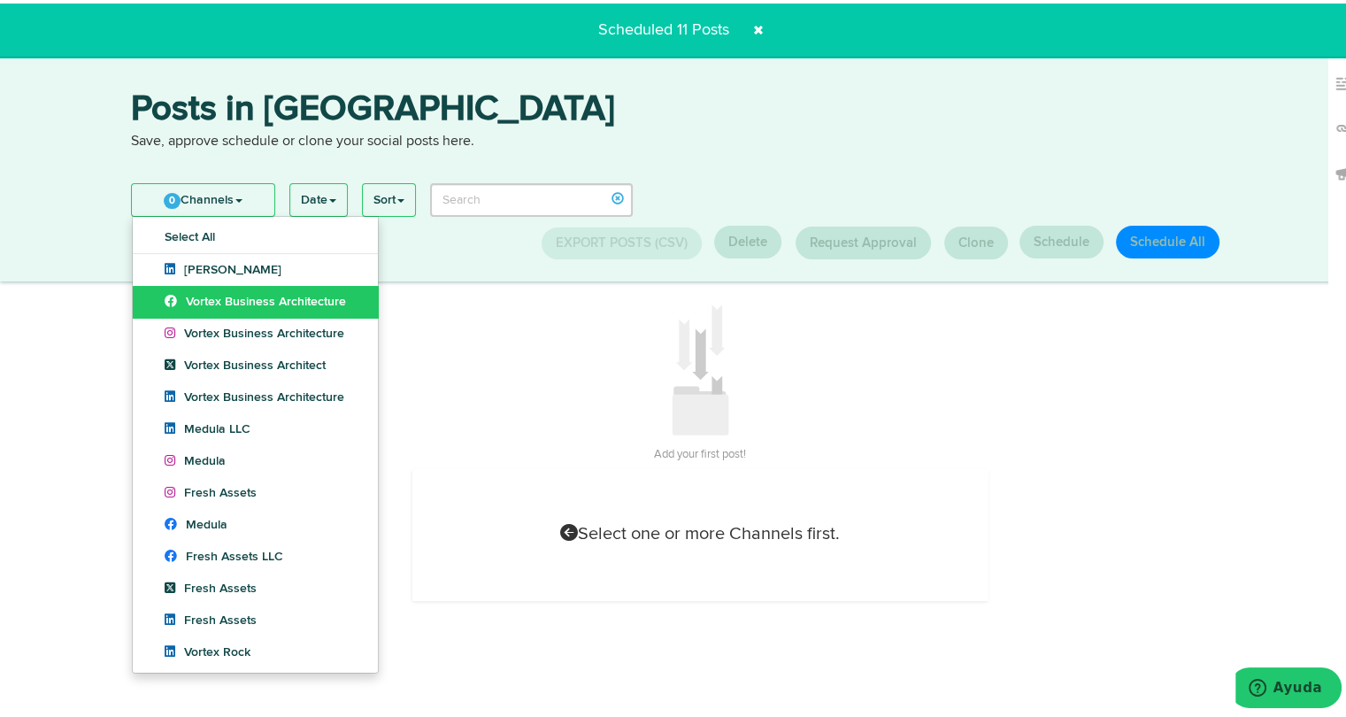
click at [253, 302] on span "Vortex Business Architecture" at bounding box center [255, 298] width 181 height 12
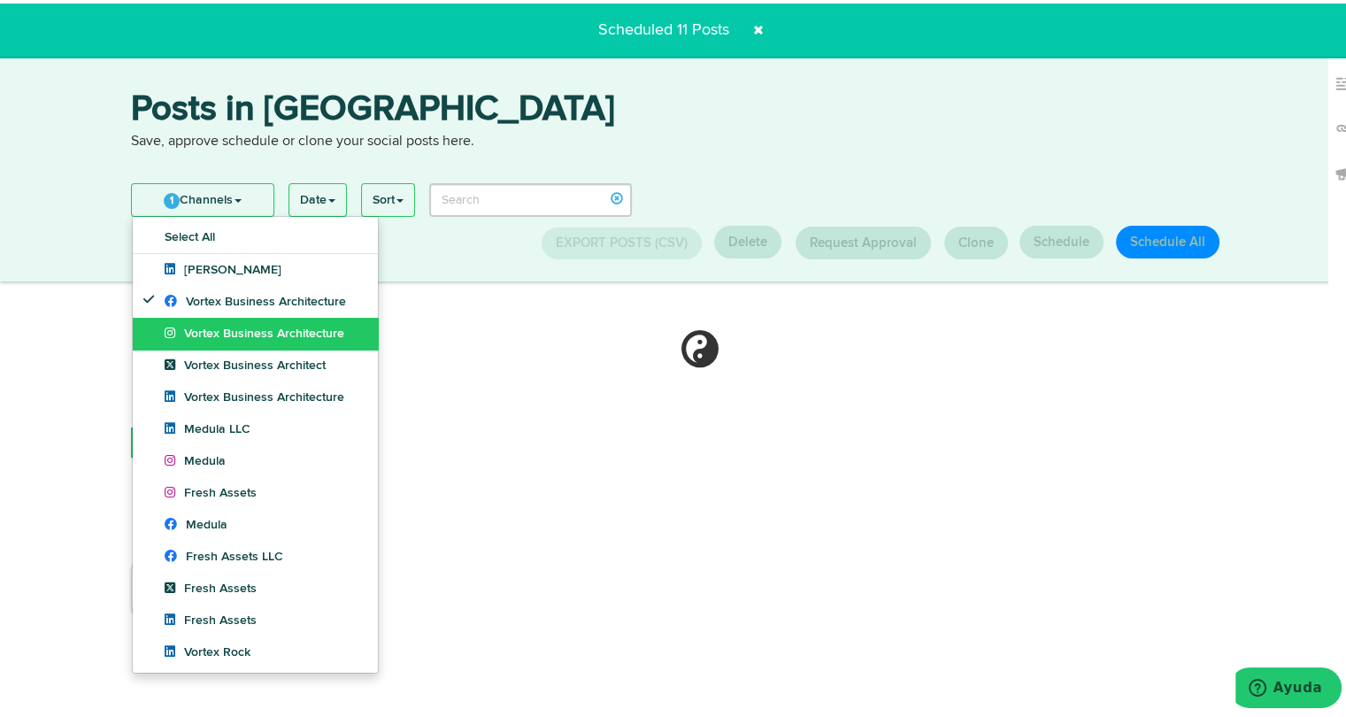
click at [246, 330] on span "Vortex Business Architecture" at bounding box center [255, 330] width 180 height 12
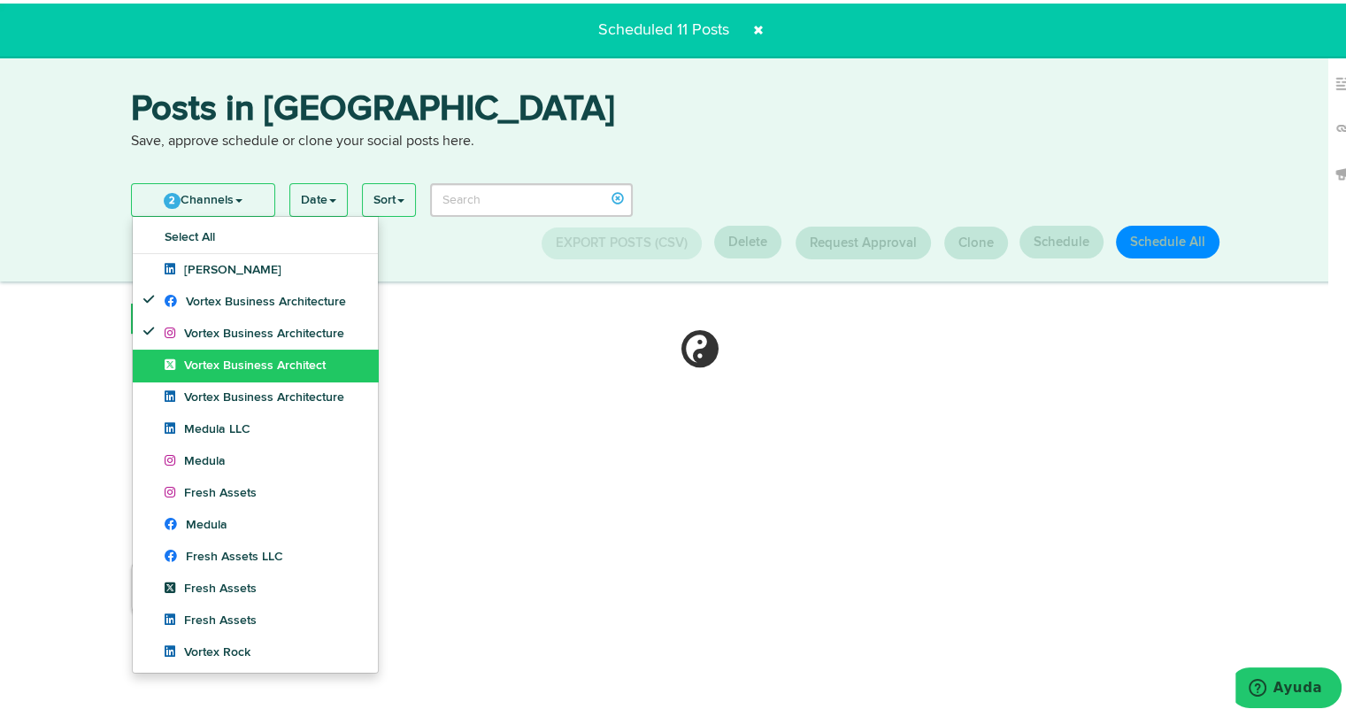
click at [243, 351] on link "Vortex Business Architect" at bounding box center [255, 362] width 245 height 32
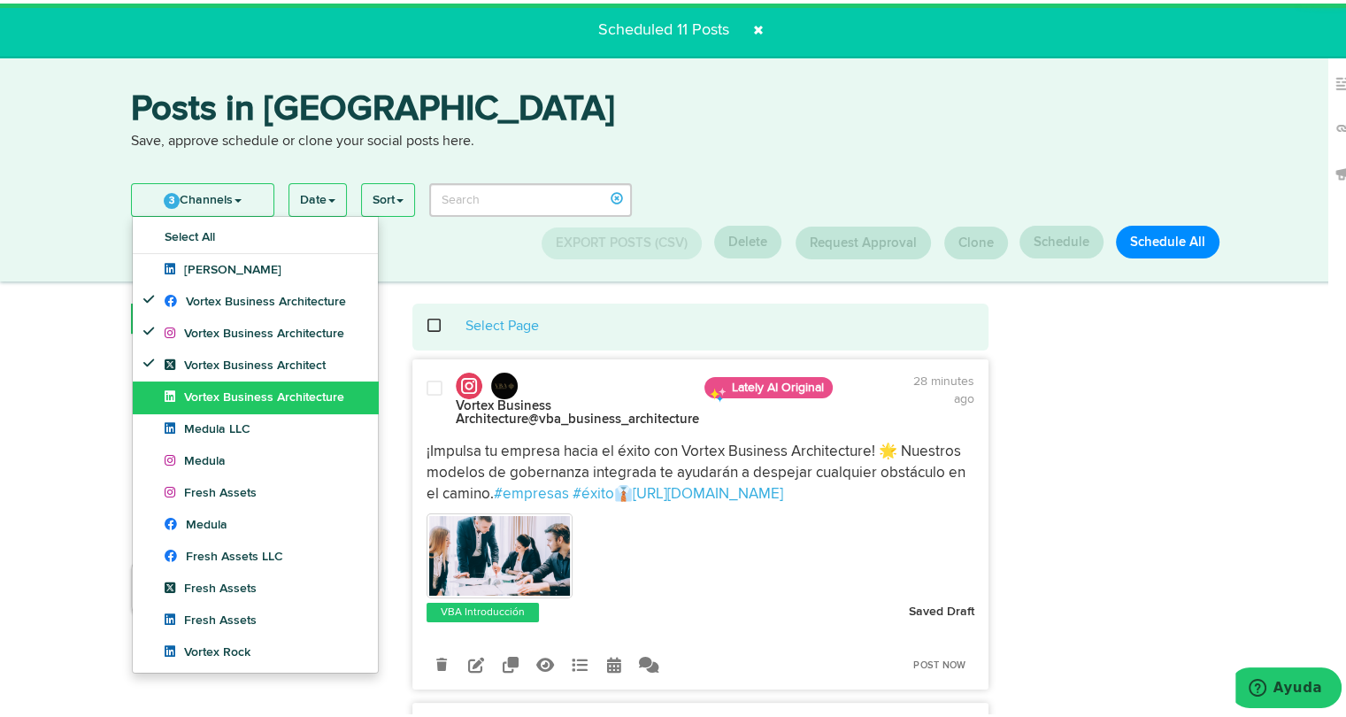
click at [228, 378] on link "Vortex Business Architecture" at bounding box center [255, 394] width 245 height 32
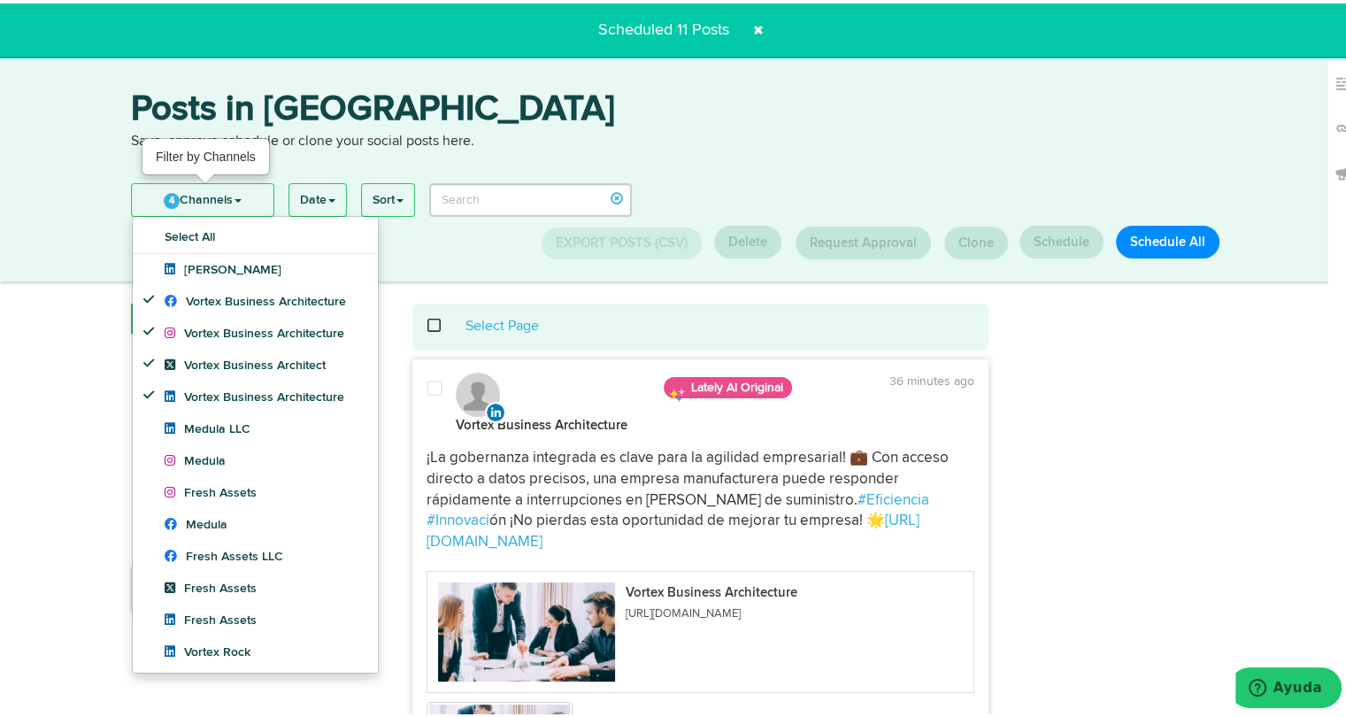
click at [241, 189] on link "4 Channels" at bounding box center [203, 197] width 142 height 32
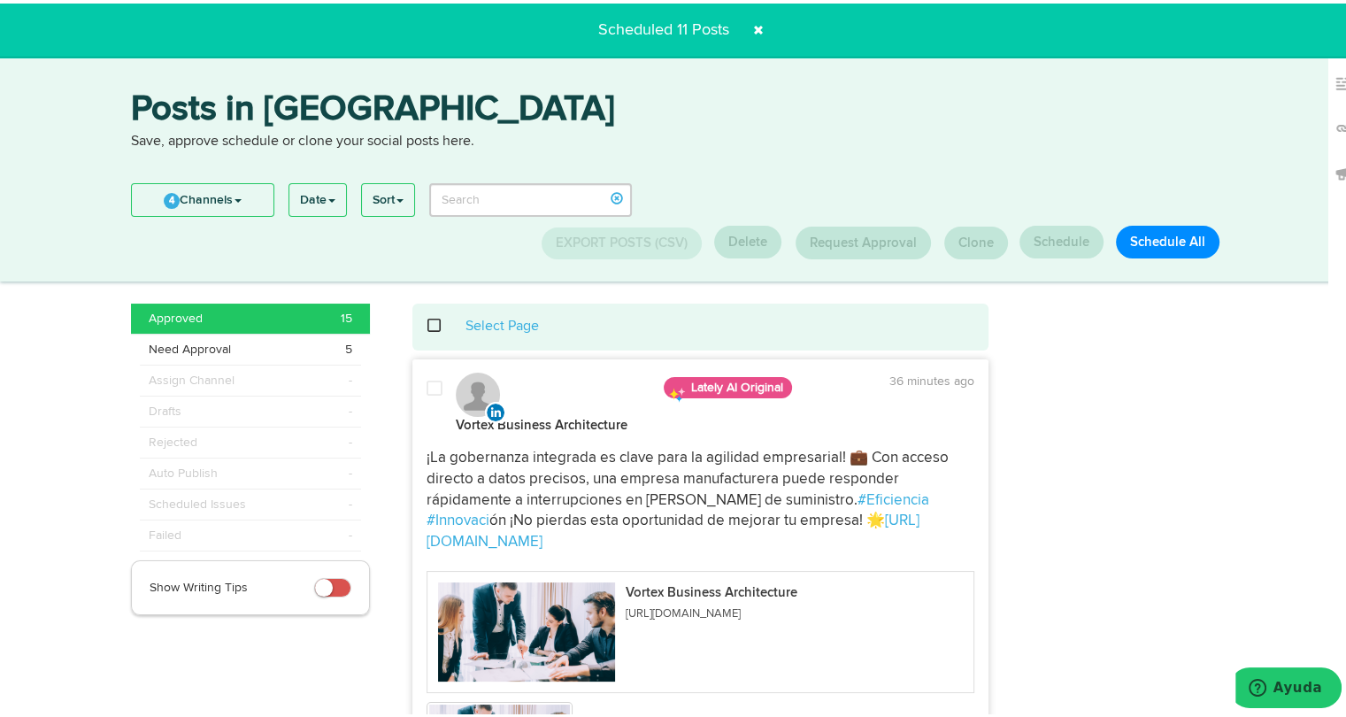
click at [432, 323] on span at bounding box center [444, 322] width 36 height 1
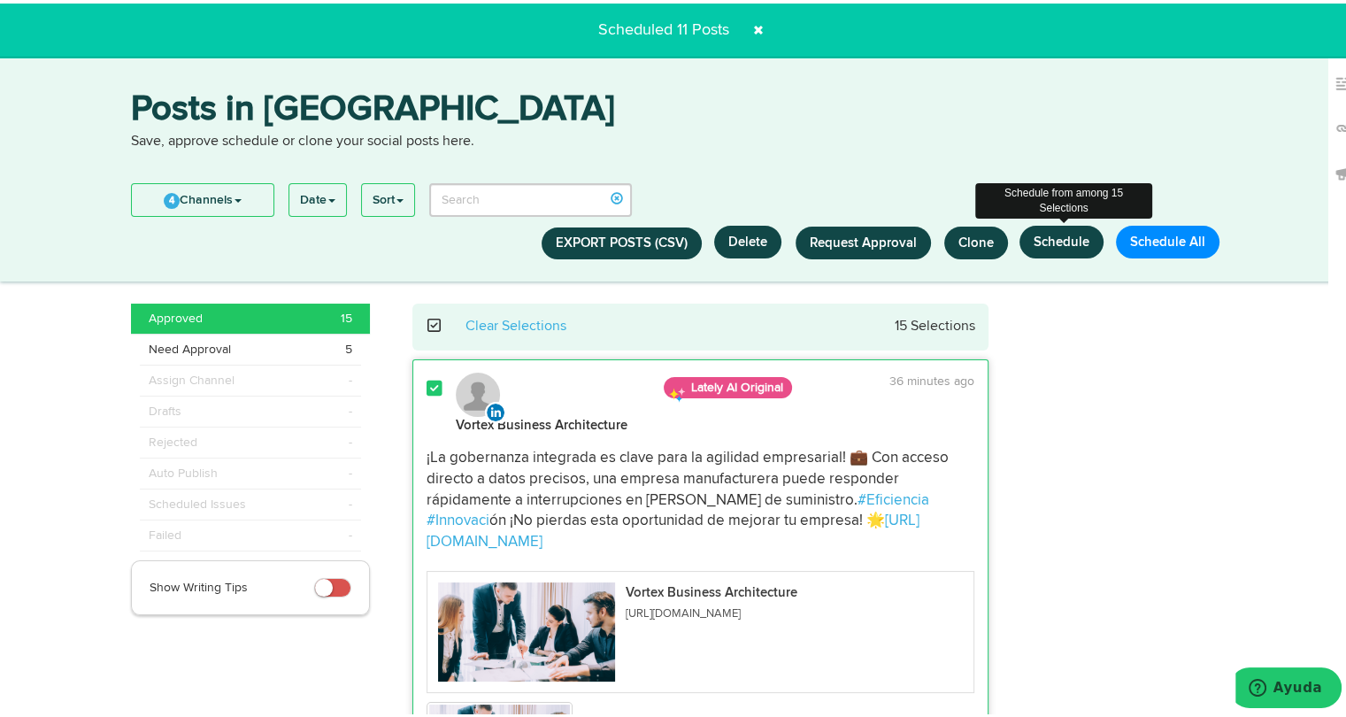
click at [1065, 243] on button "Schedule" at bounding box center [1062, 238] width 84 height 33
select select "11"
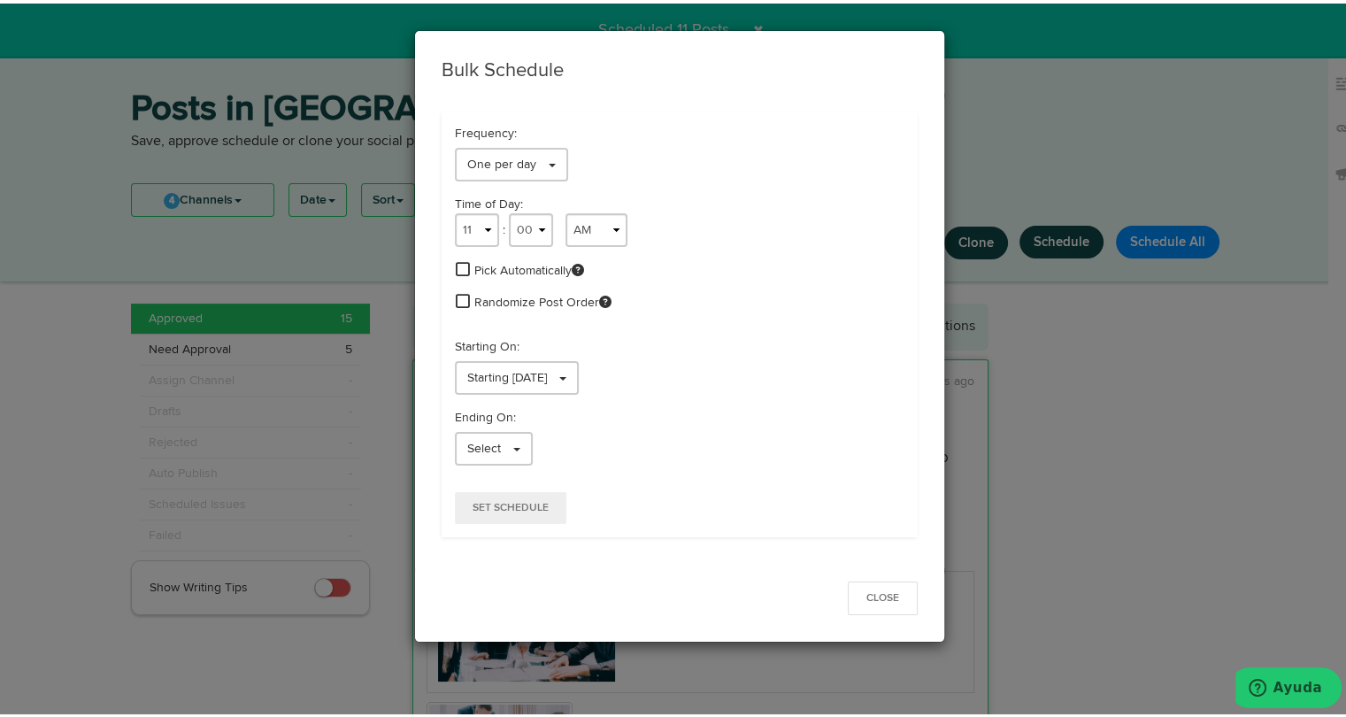
click at [459, 263] on span at bounding box center [463, 266] width 14 height 16
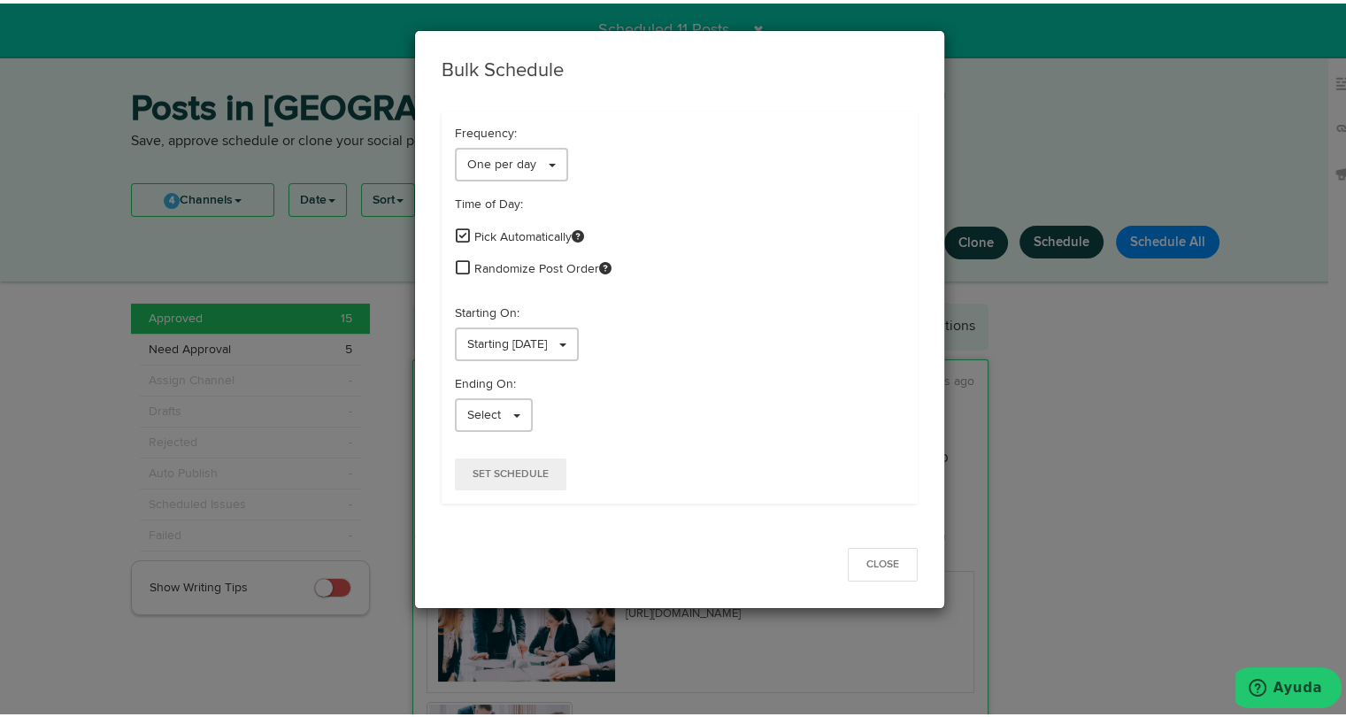
click at [456, 262] on span at bounding box center [463, 264] width 14 height 16
click at [476, 340] on span "Starting [DATE]" at bounding box center [507, 341] width 80 height 12
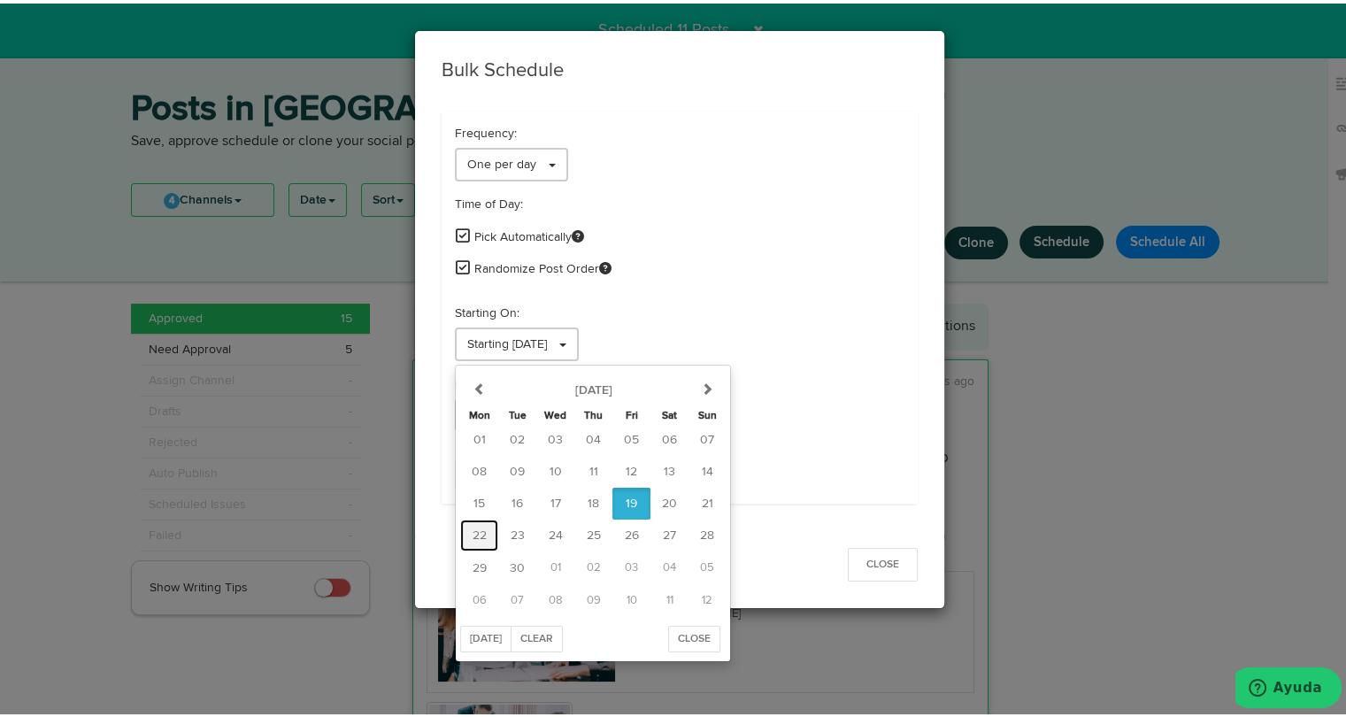
click at [478, 526] on span "22" at bounding box center [480, 532] width 14 height 12
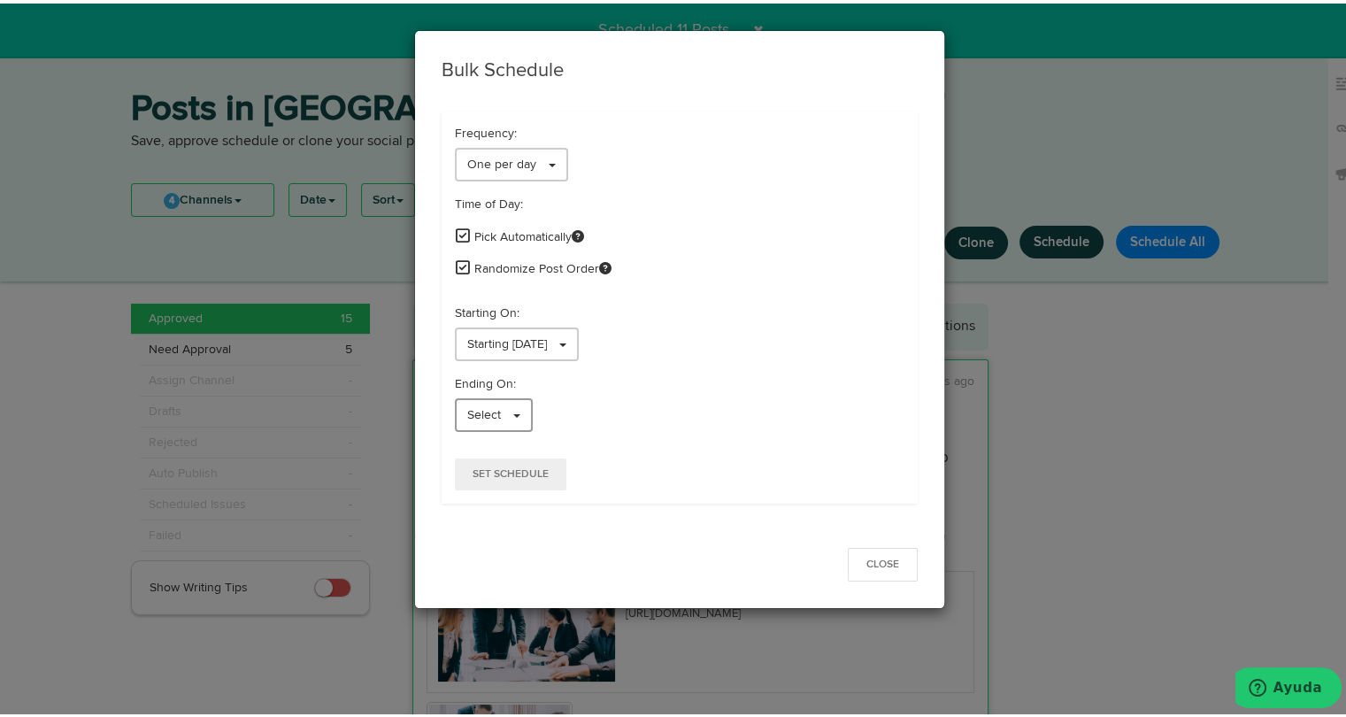
click at [498, 419] on link "Select" at bounding box center [494, 412] width 78 height 34
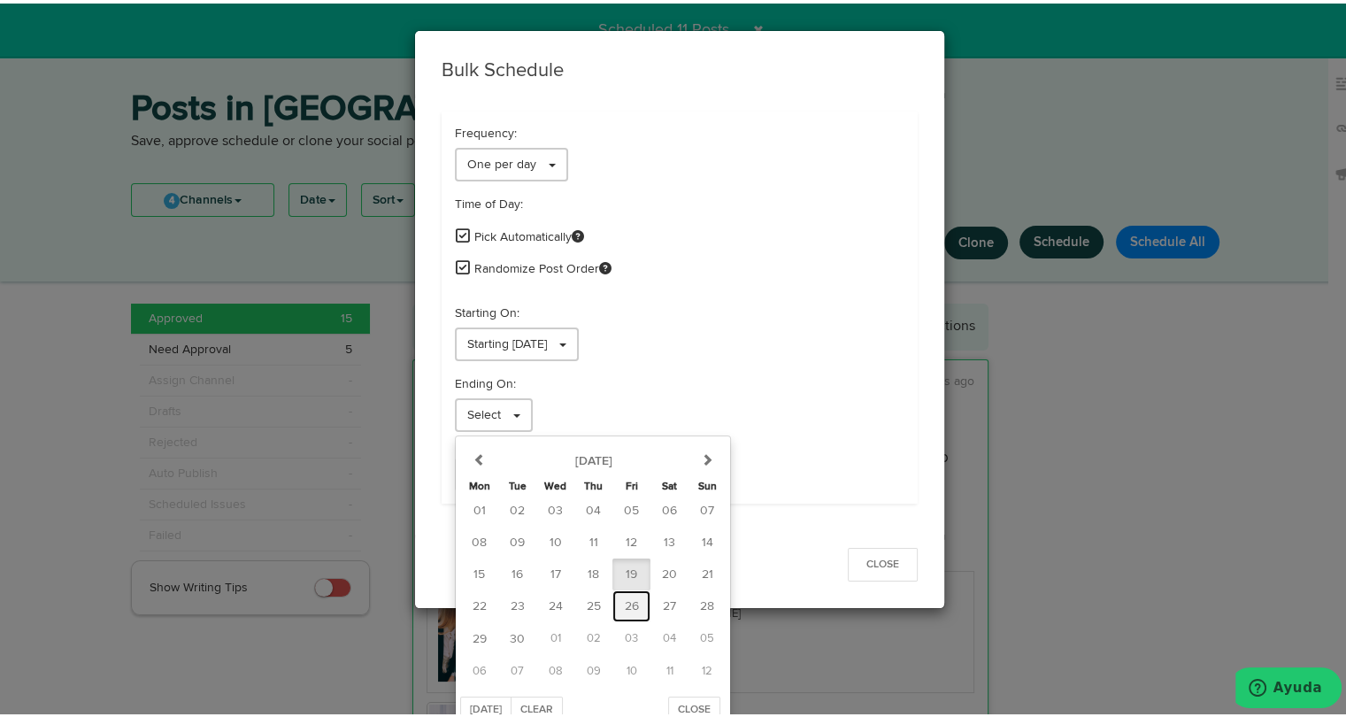
click at [625, 606] on span "26" at bounding box center [632, 603] width 14 height 12
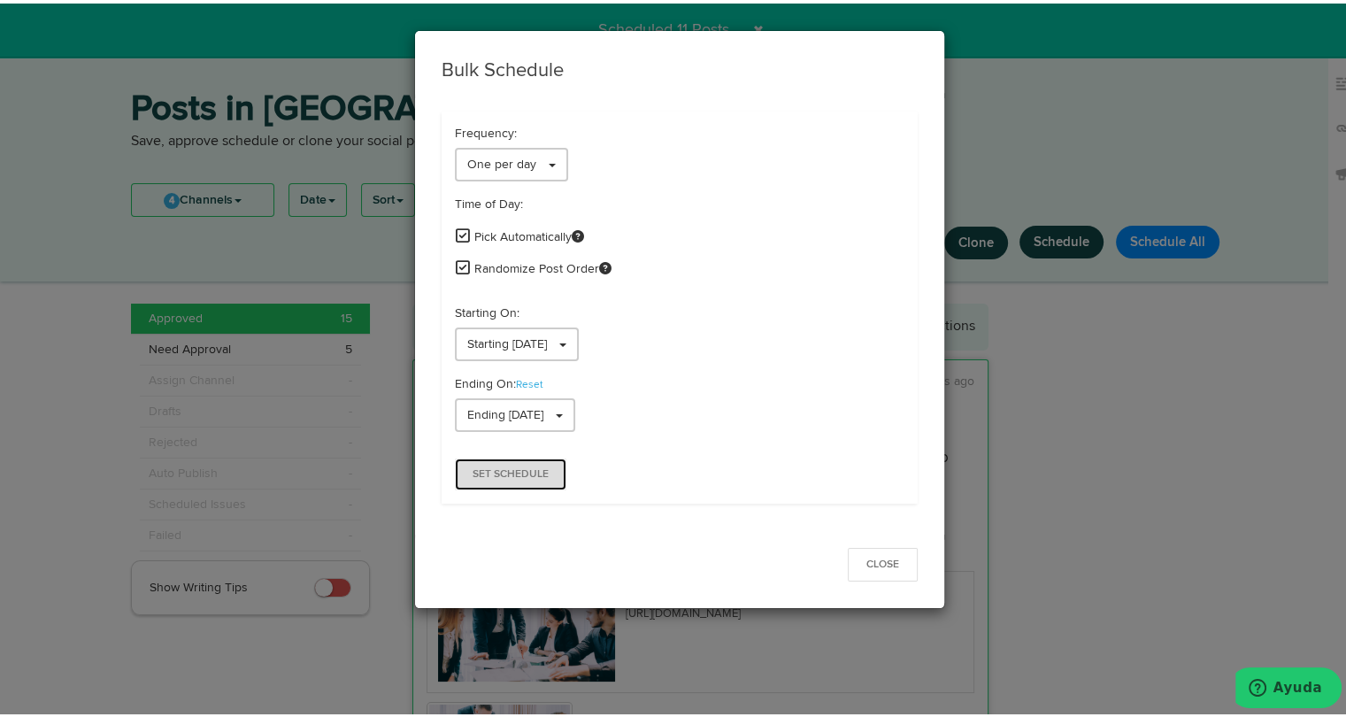
click at [541, 474] on span "Set Schedule" at bounding box center [511, 471] width 76 height 11
